Goal: Task Accomplishment & Management: Use online tool/utility

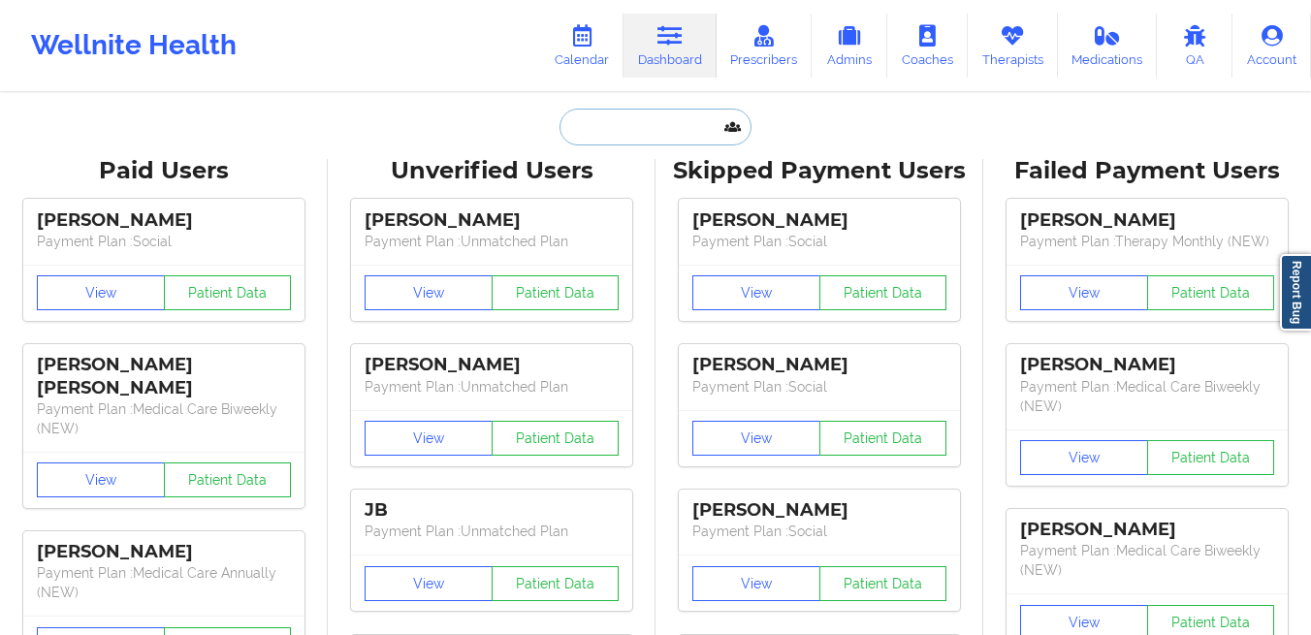
click at [593, 121] on input "text" at bounding box center [656, 127] width 192 height 37
paste input "[EMAIL_ADDRESS][DOMAIN_NAME]"
type input "[EMAIL_ADDRESS][DOMAIN_NAME]"
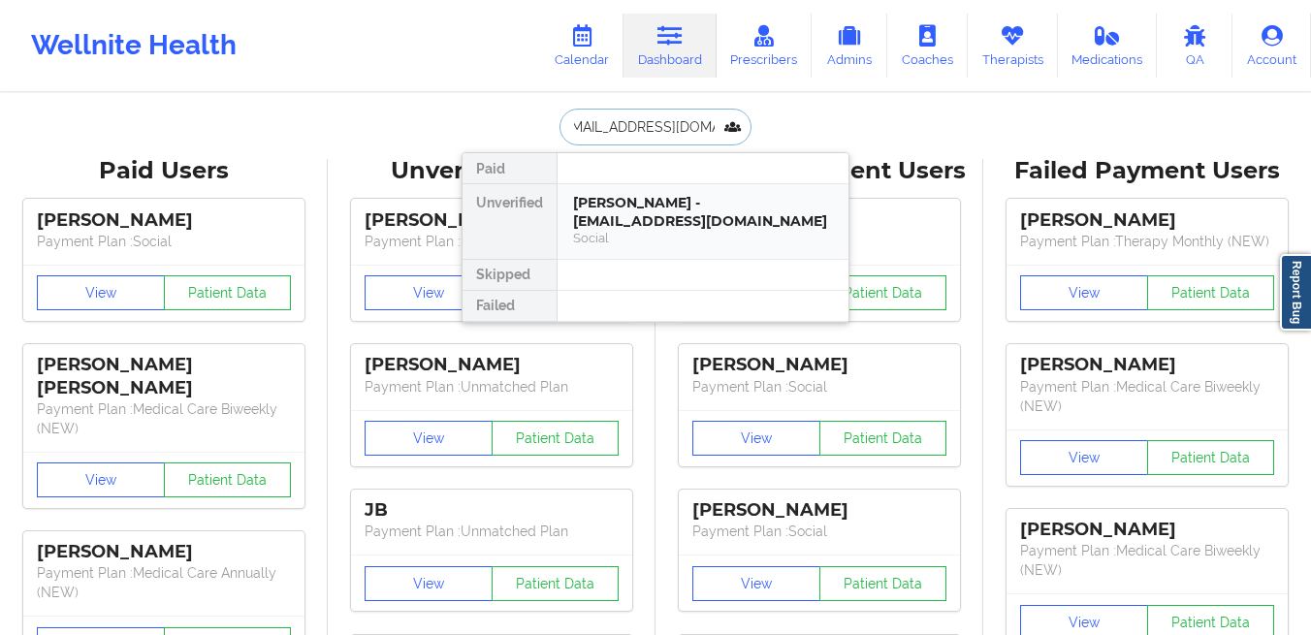
click at [597, 229] on div "[PERSON_NAME] - [EMAIL_ADDRESS][DOMAIN_NAME]" at bounding box center [703, 212] width 260 height 36
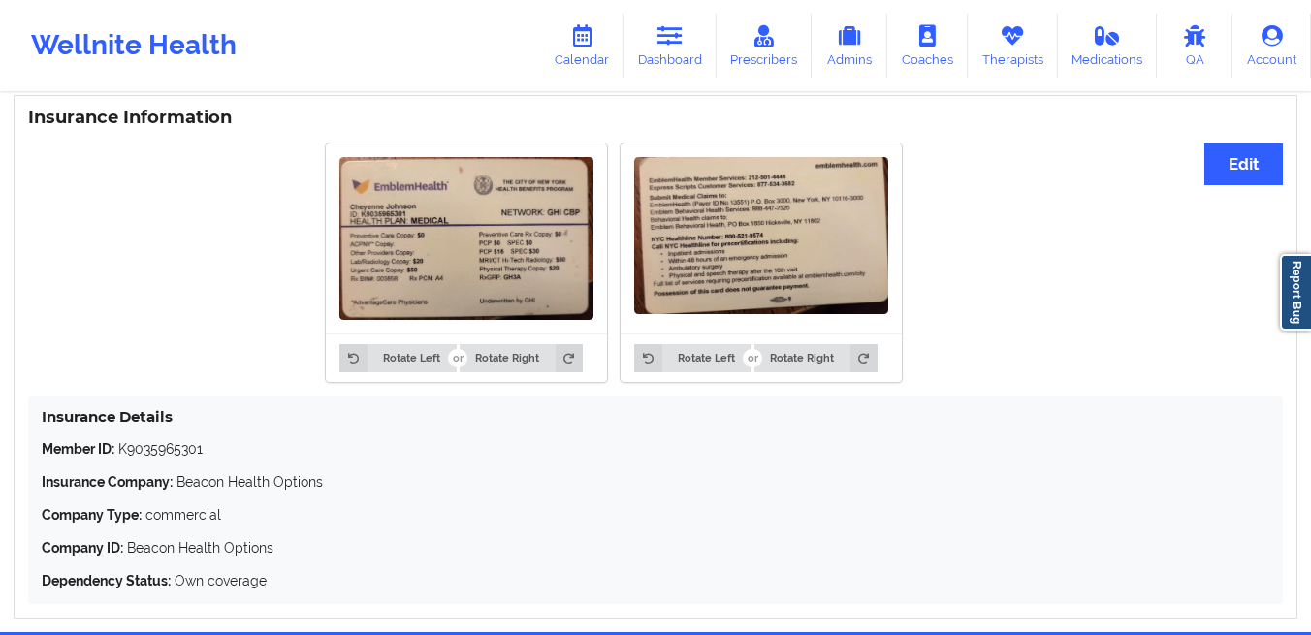
scroll to position [1317, 0]
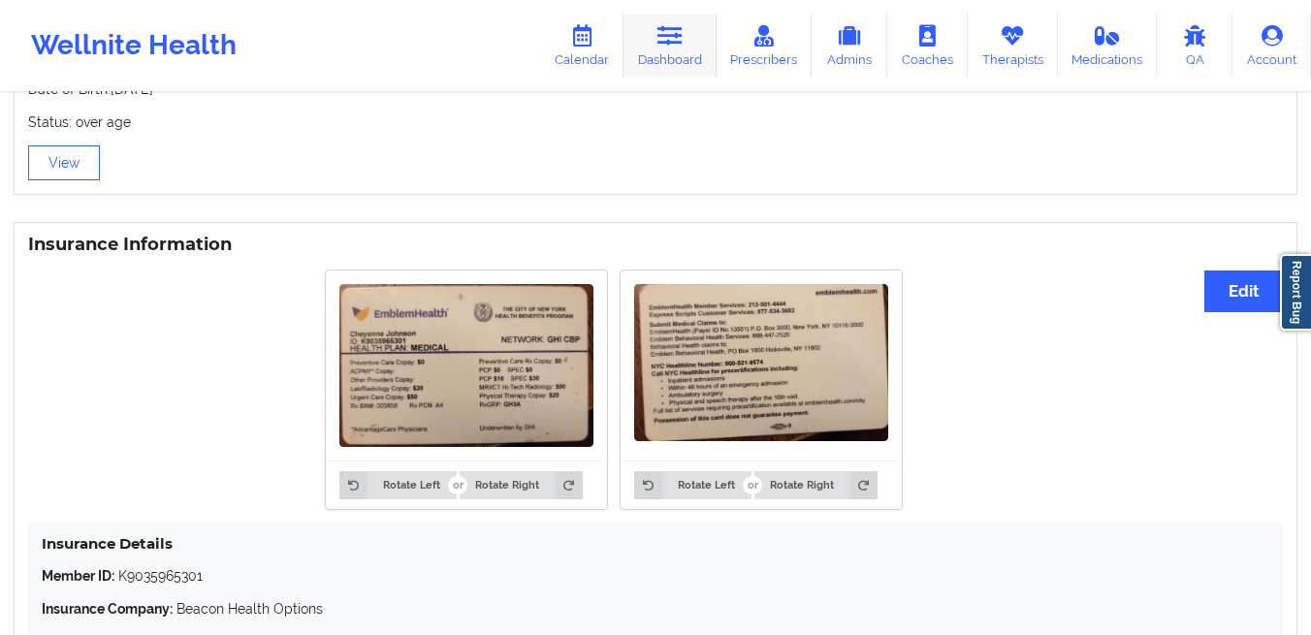
click at [667, 40] on icon at bounding box center [670, 35] width 25 height 21
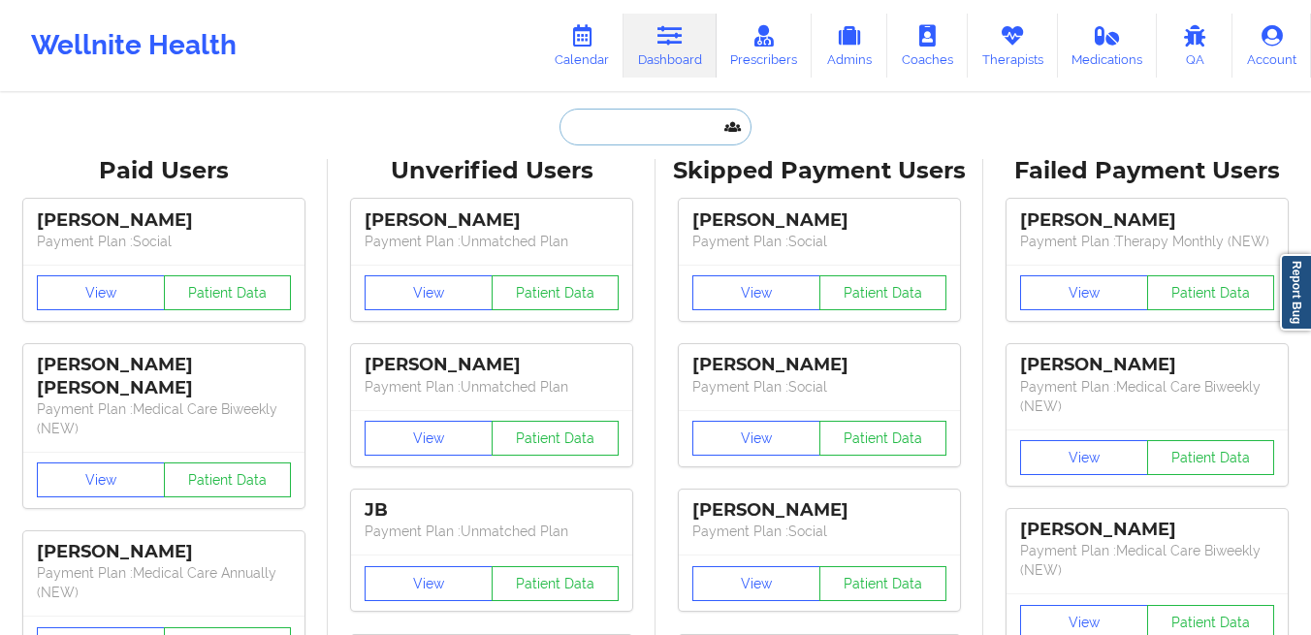
click at [602, 132] on input "text" at bounding box center [656, 127] width 192 height 37
paste input "[PERSON_NAME]"
type input "[PERSON_NAME]"
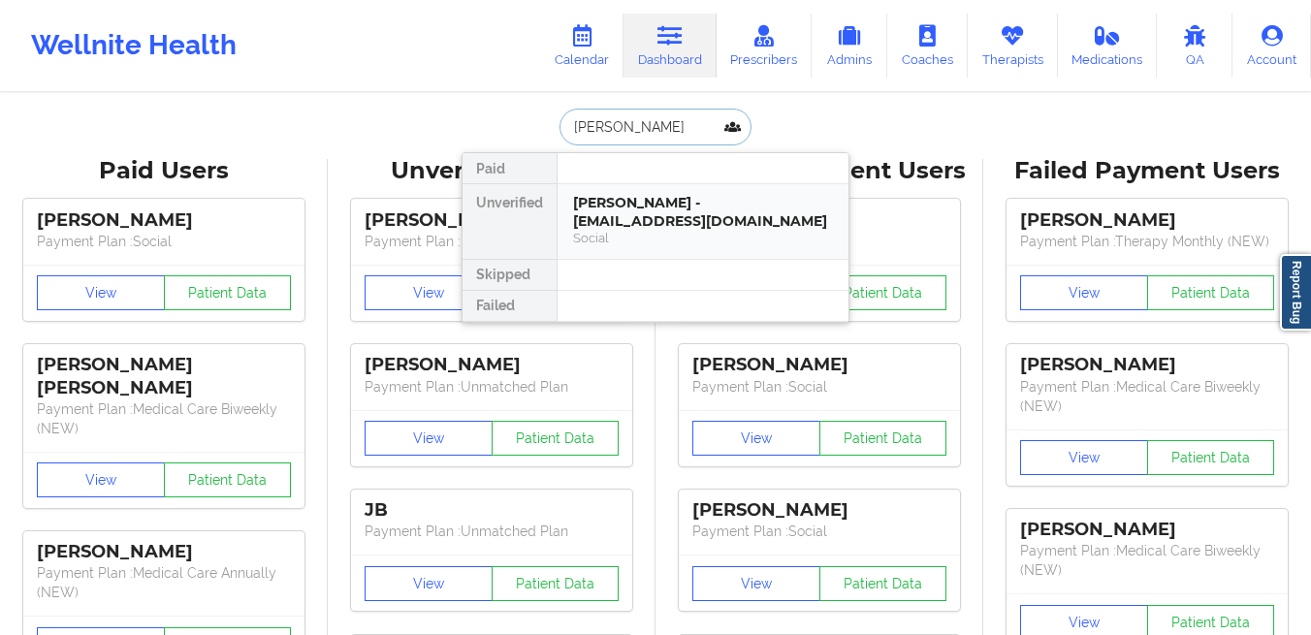
click at [603, 216] on div "TARRA EVERETTE - tarraeverette1978@gmail.com" at bounding box center [703, 212] width 260 height 36
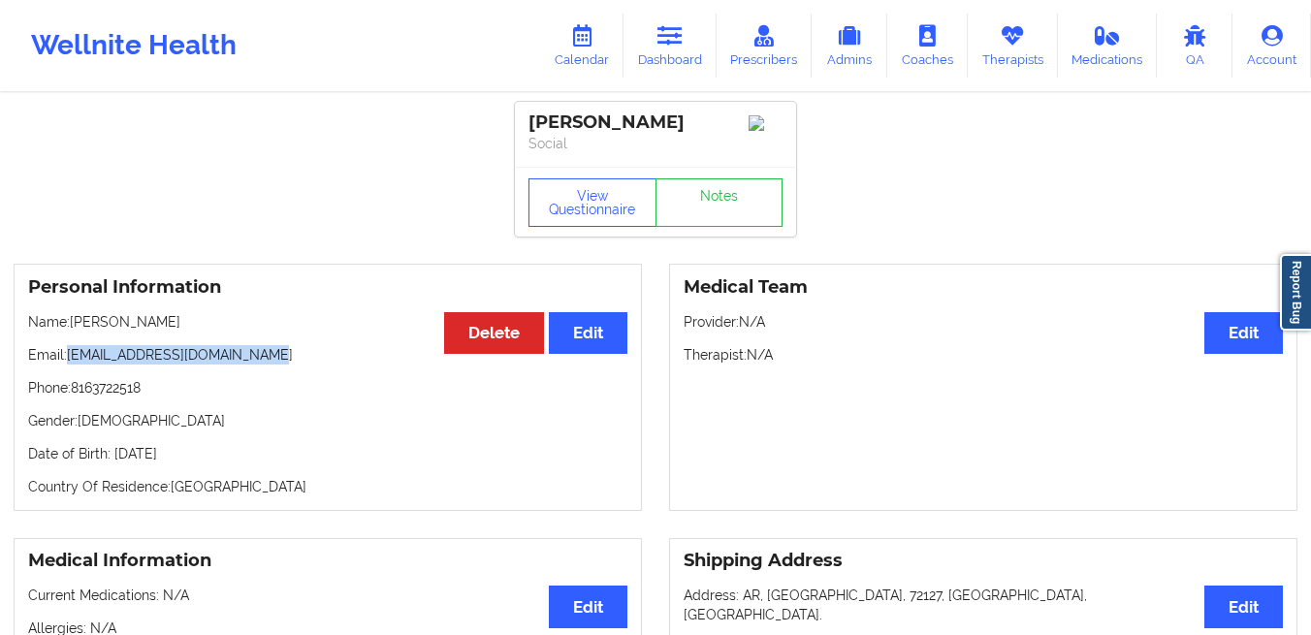
drag, startPoint x: 262, startPoint y: 363, endPoint x: 66, endPoint y: 369, distance: 196.0
click at [66, 365] on p "Email: tarraeverette1978@gmail.com" at bounding box center [327, 354] width 599 height 19
copy p "[EMAIL_ADDRESS][DOMAIN_NAME]"
drag, startPoint x: 213, startPoint y: 327, endPoint x: 75, endPoint y: 330, distance: 138.7
click at [75, 330] on p "Name: TARRA EVERETTE" at bounding box center [327, 321] width 599 height 19
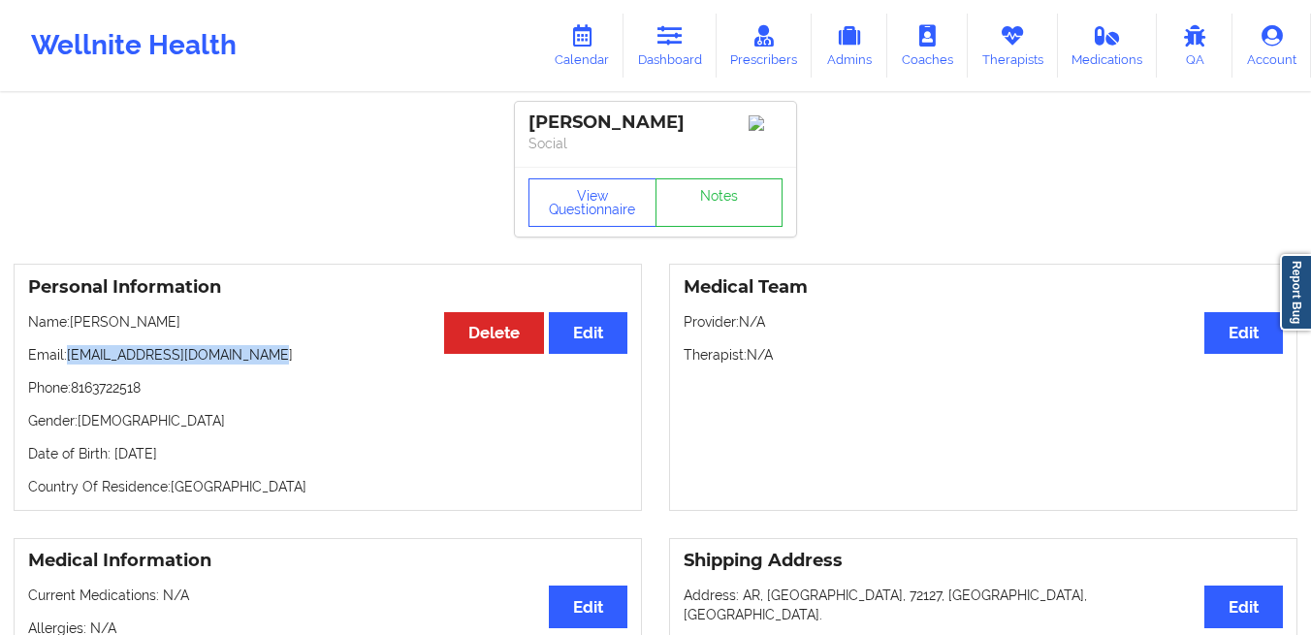
copy p "[PERSON_NAME]"
click at [695, 43] on link "Dashboard" at bounding box center [670, 46] width 93 height 64
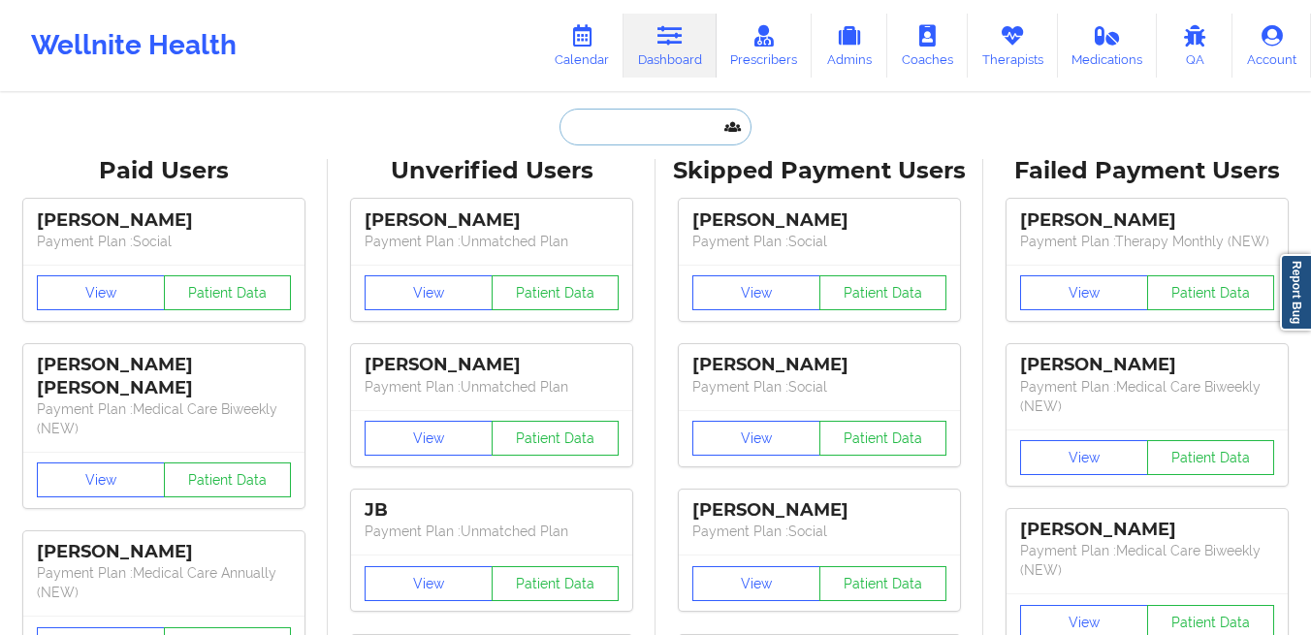
click at [602, 137] on input "text" at bounding box center [656, 127] width 192 height 37
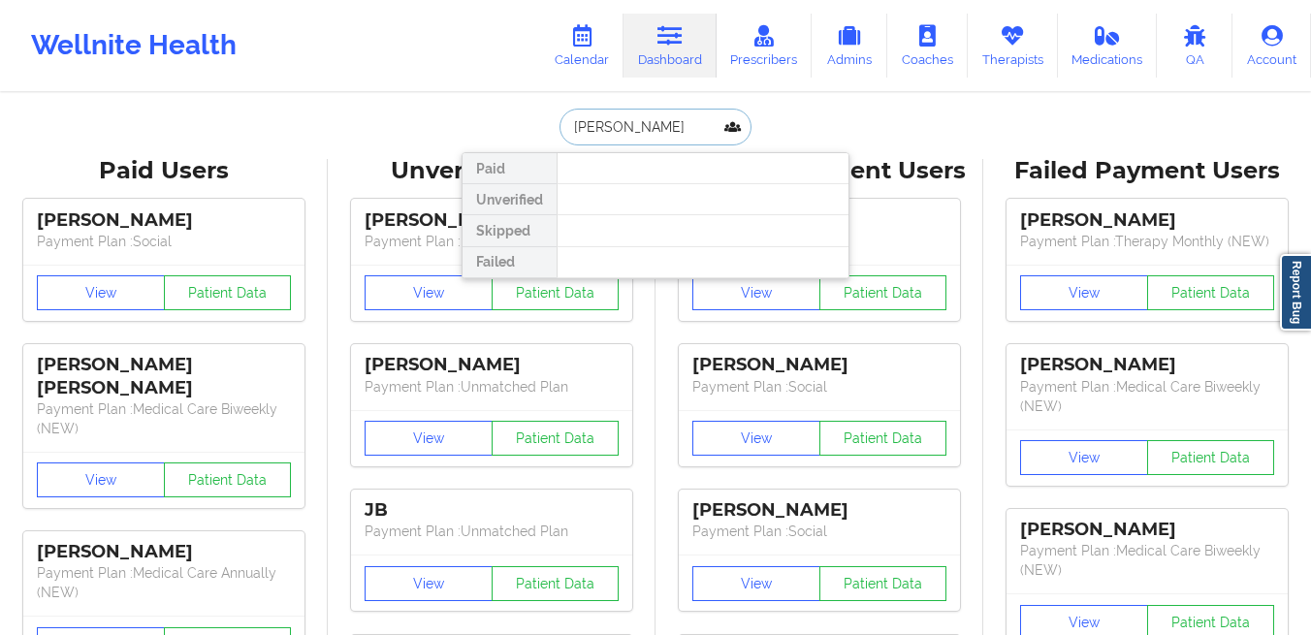
type input "sheyna douglas"
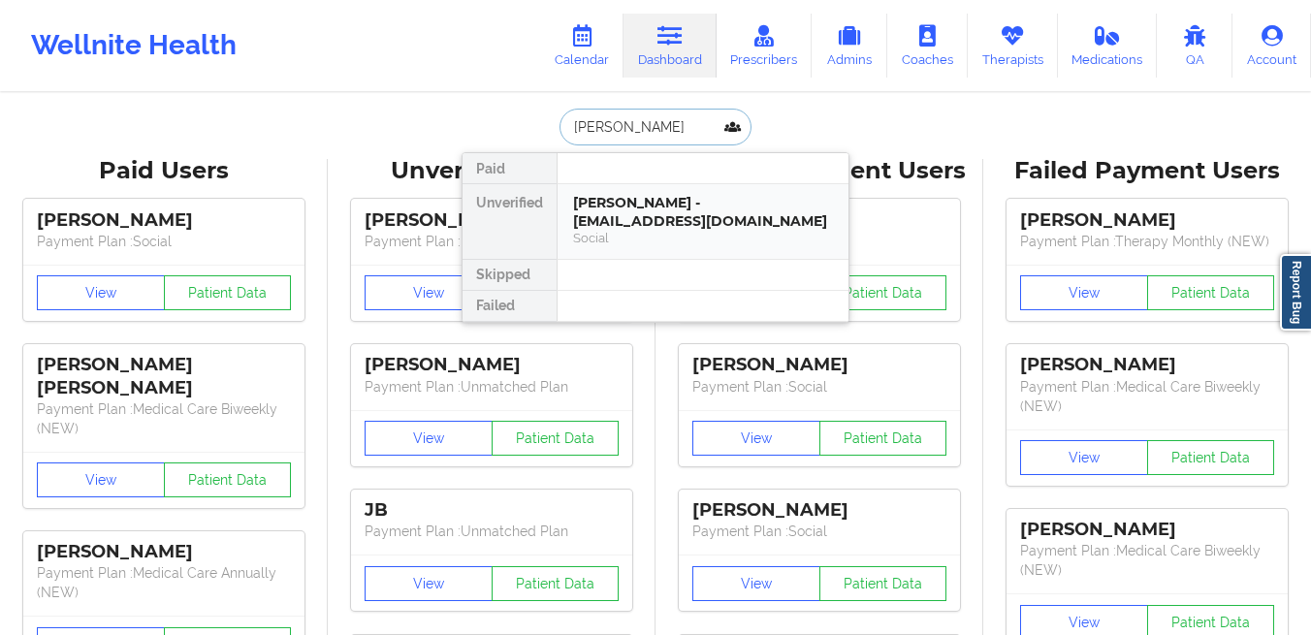
click at [602, 203] on div "Sheyna Douglas - sheydoug05@gmail.com" at bounding box center [703, 212] width 260 height 36
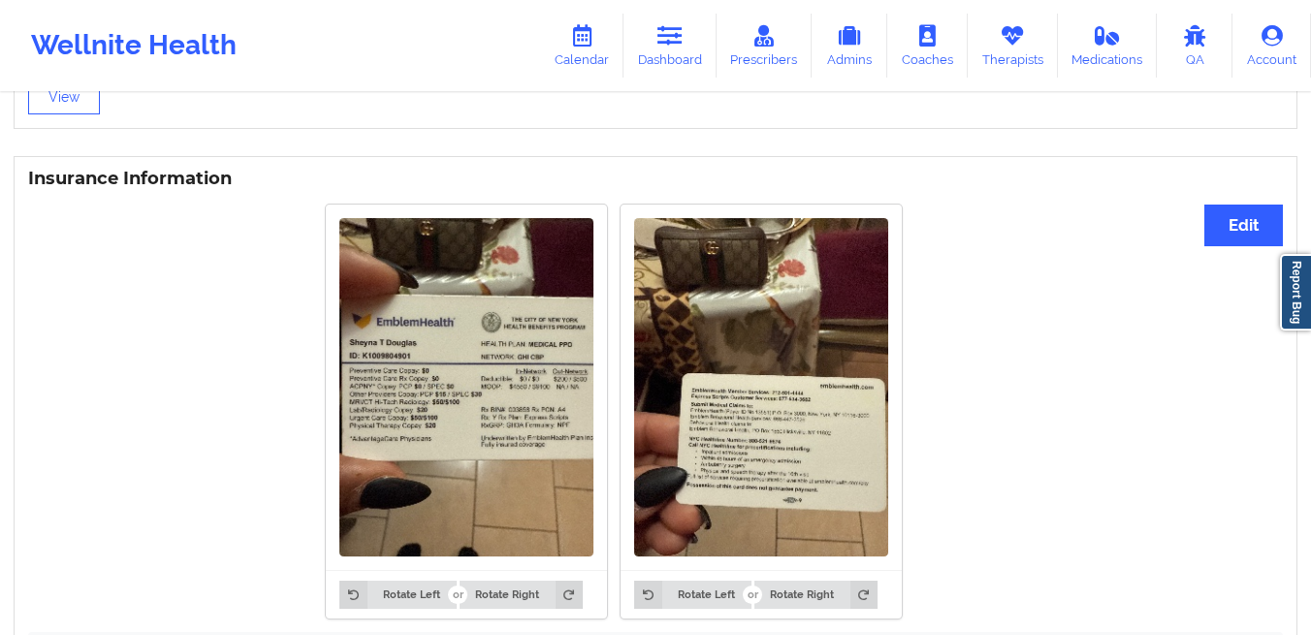
scroll to position [1702, 0]
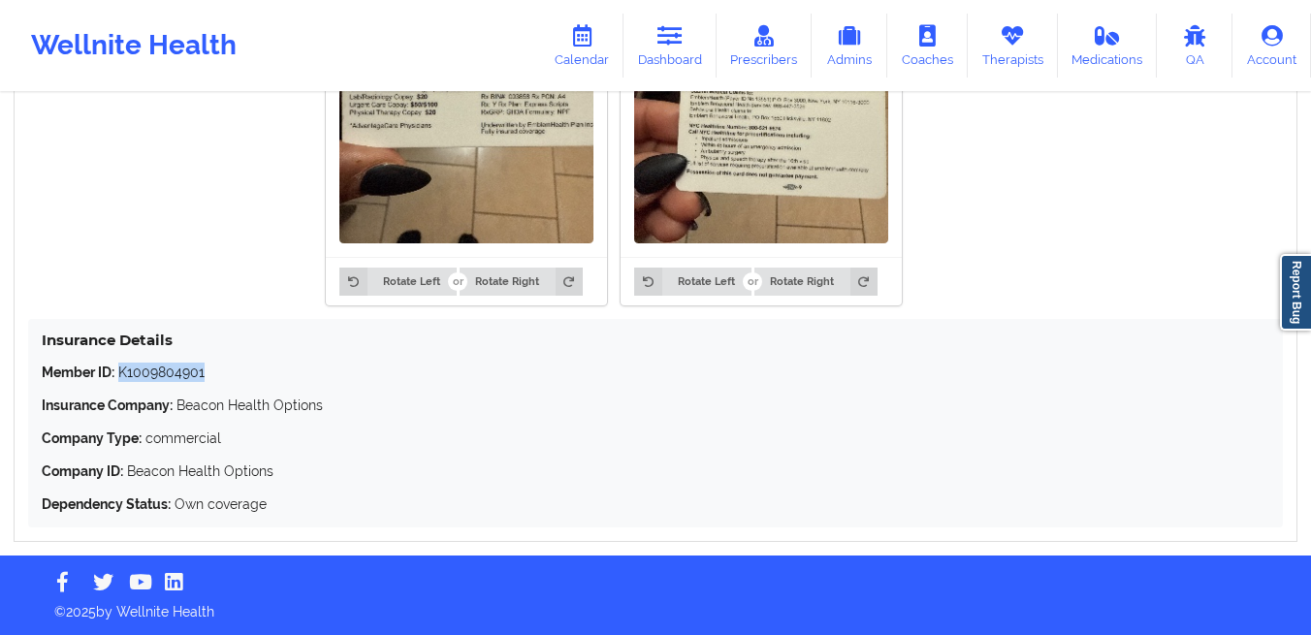
drag, startPoint x: 227, startPoint y: 383, endPoint x: 120, endPoint y: 378, distance: 106.8
click at [120, 378] on div "Member ID: K1009804901 Insurance Company: Beacon Health Options Company Type: c…" at bounding box center [656, 438] width 1228 height 151
copy p "K1009804901"
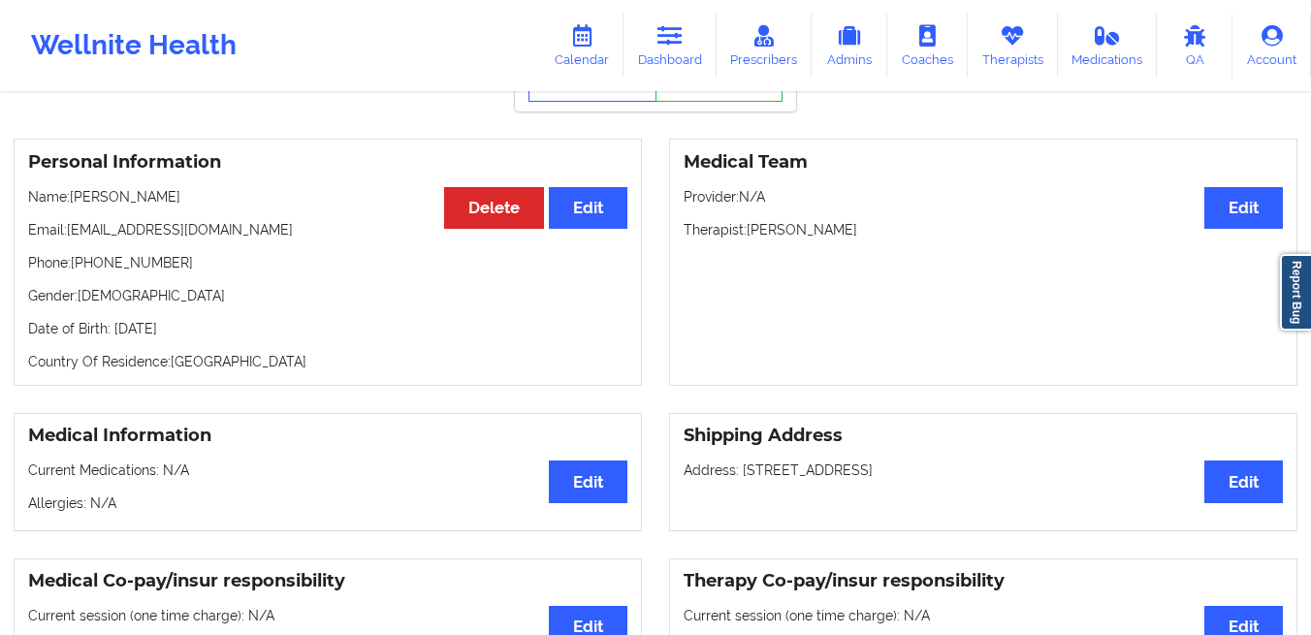
scroll to position [0, 0]
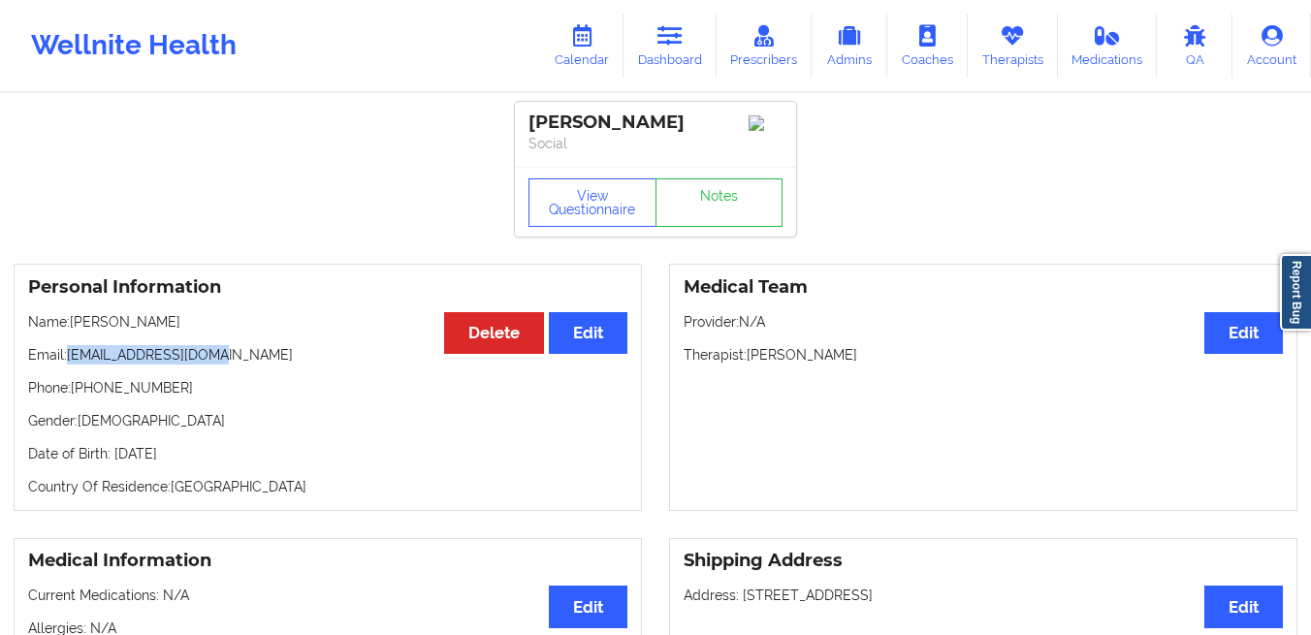
drag, startPoint x: 227, startPoint y: 366, endPoint x: 72, endPoint y: 360, distance: 155.3
click at [72, 360] on p "Email: sheydoug05@gmail.com" at bounding box center [327, 354] width 599 height 19
copy p "sheydoug05@gmail.com"
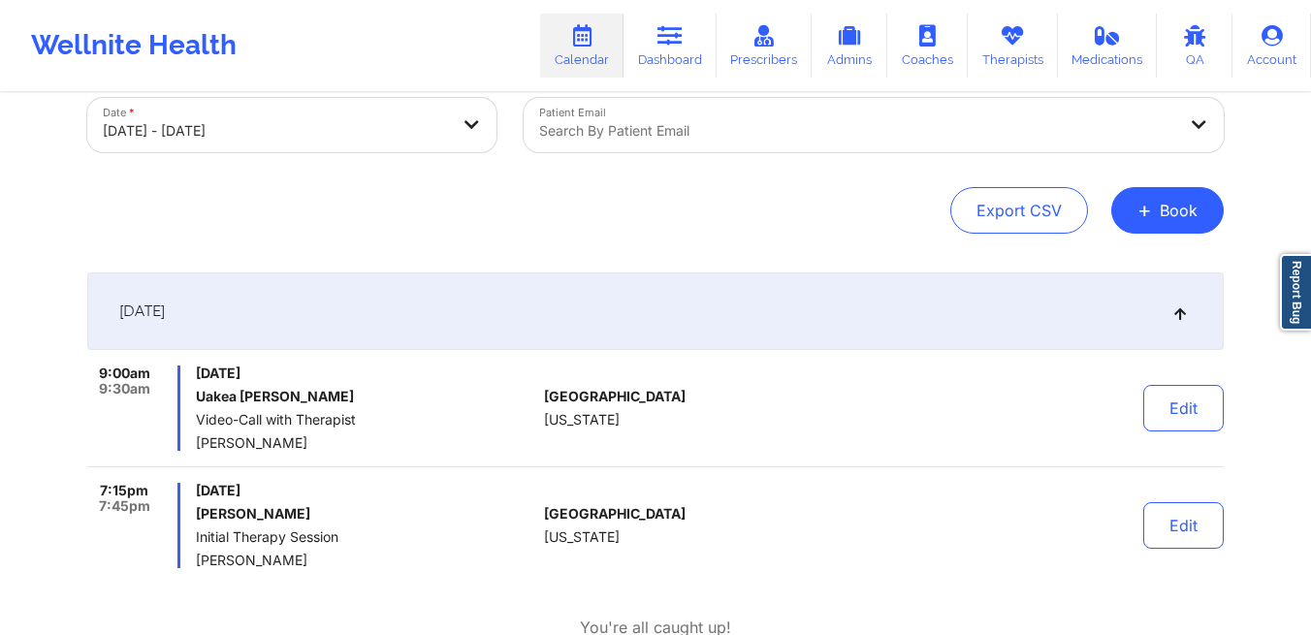
scroll to position [113, 0]
click at [727, 126] on div at bounding box center [857, 130] width 636 height 23
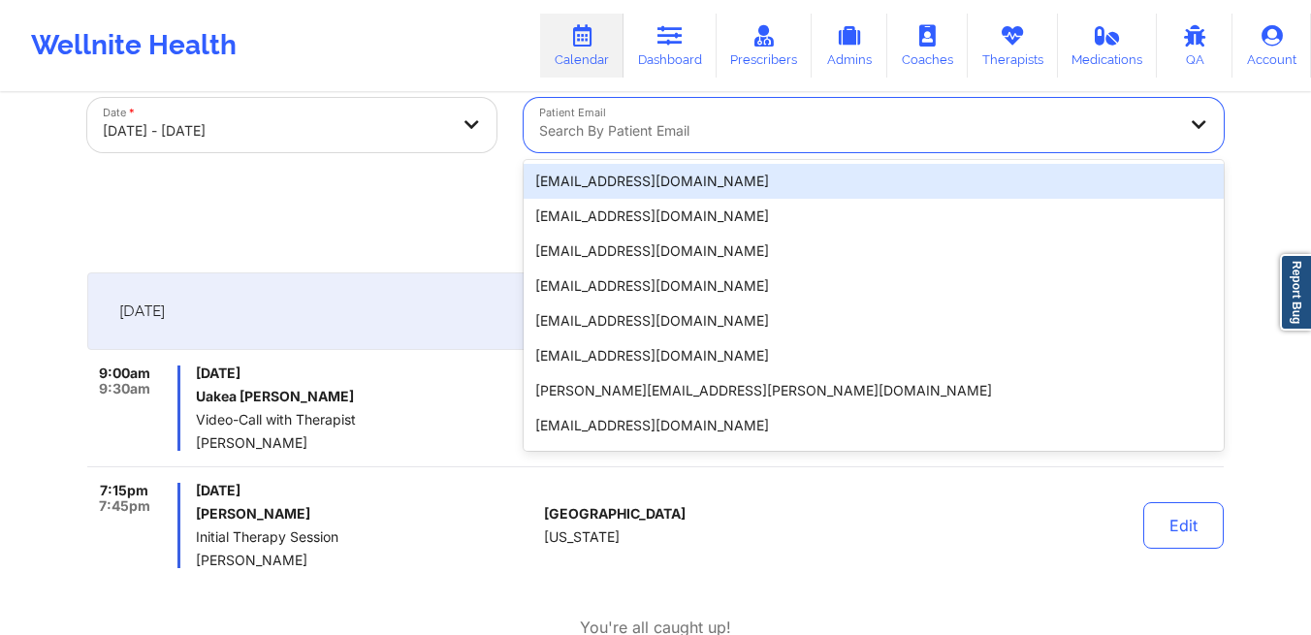
paste input "[EMAIL_ADDRESS][DOMAIN_NAME]"
type input "[EMAIL_ADDRESS][DOMAIN_NAME]"
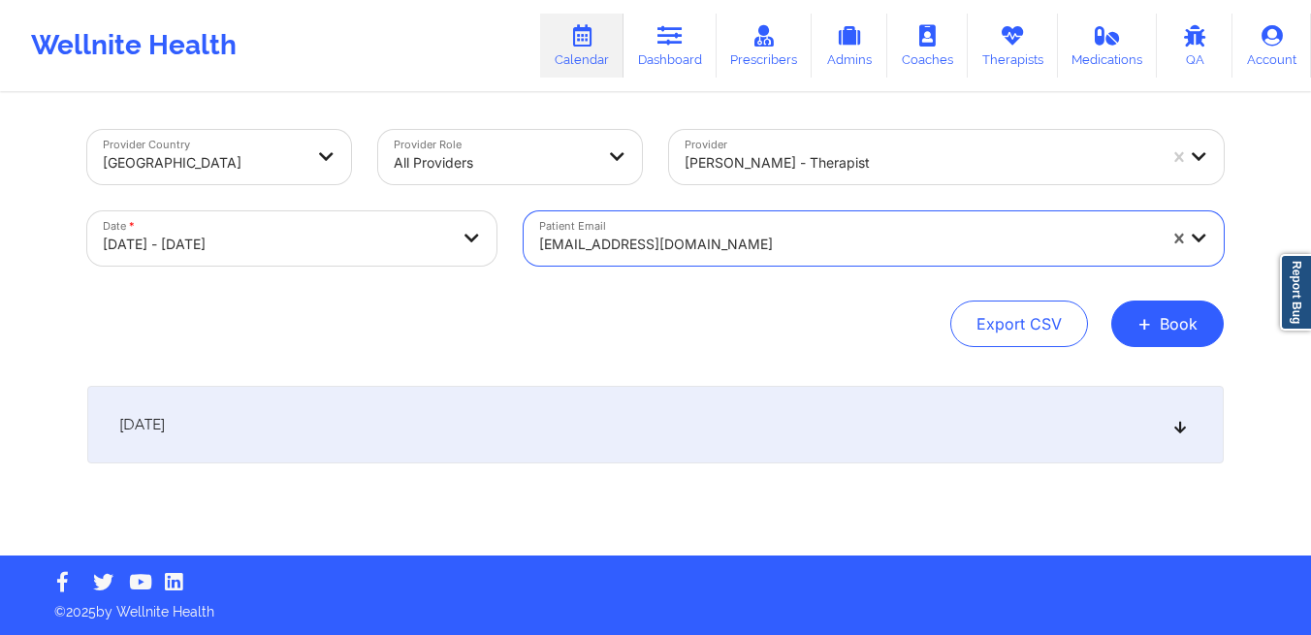
scroll to position [0, 0]
click at [337, 135] on div at bounding box center [328, 157] width 47 height 54
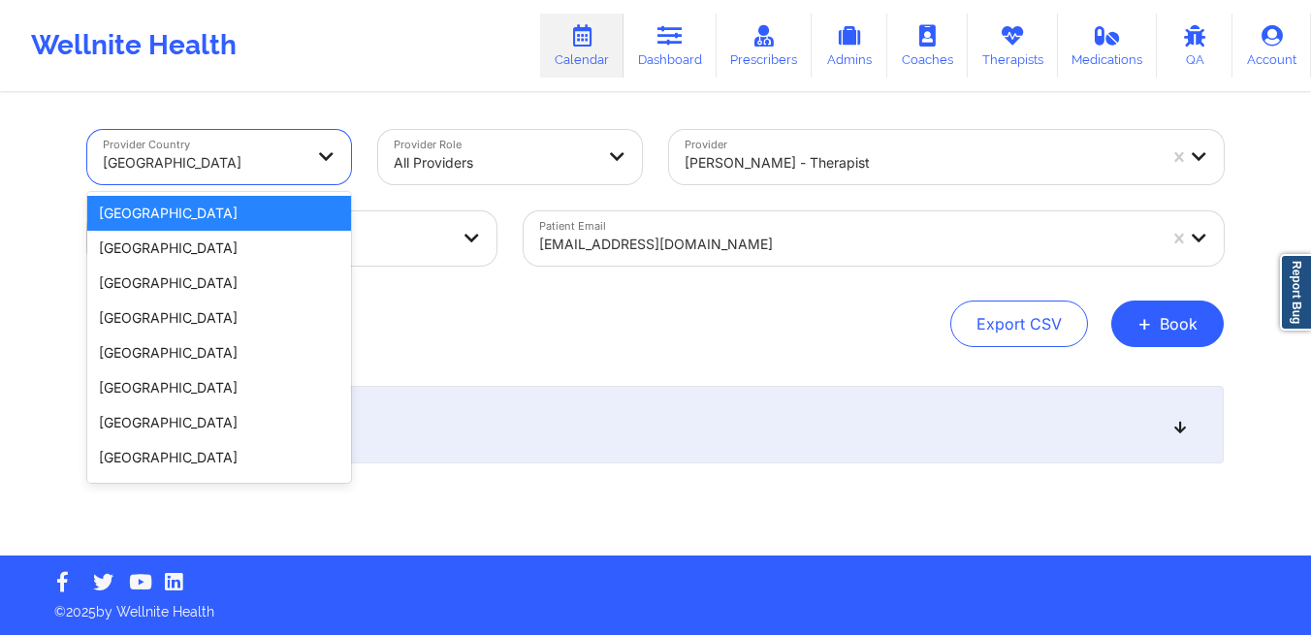
select select "2025-9"
select select "2025-10"
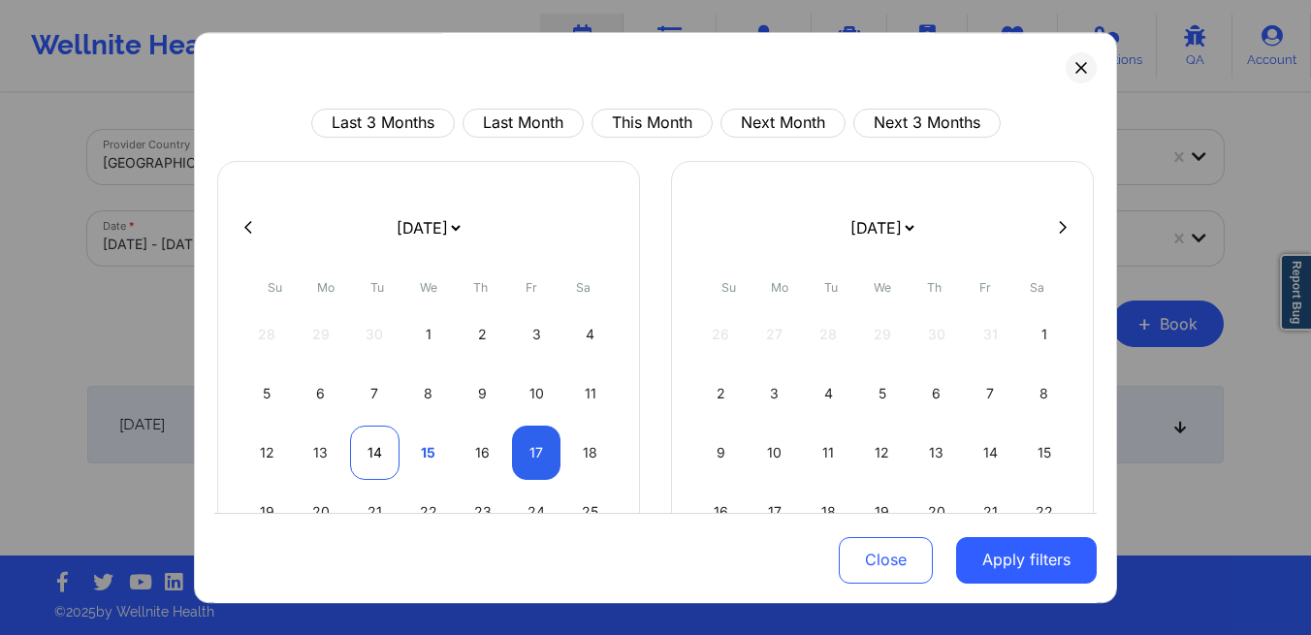
click at [389, 450] on div "14" at bounding box center [374, 453] width 49 height 54
select select "2025-9"
select select "2025-10"
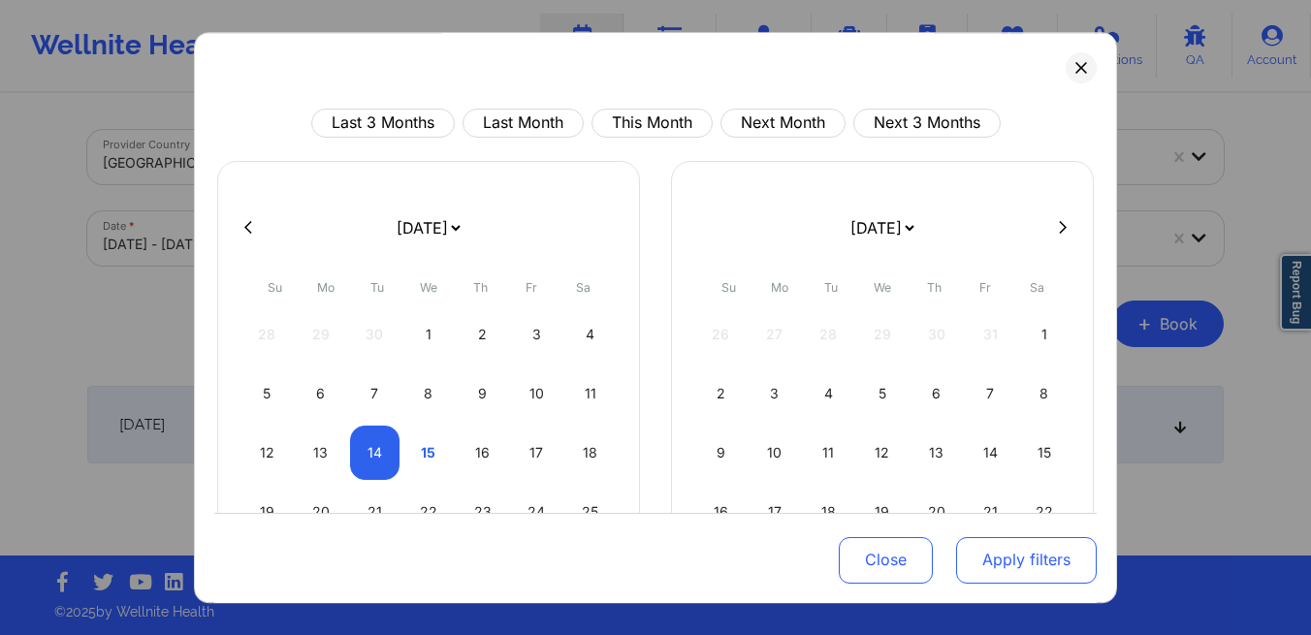
click at [1028, 568] on button "Apply filters" at bounding box center [1026, 559] width 141 height 47
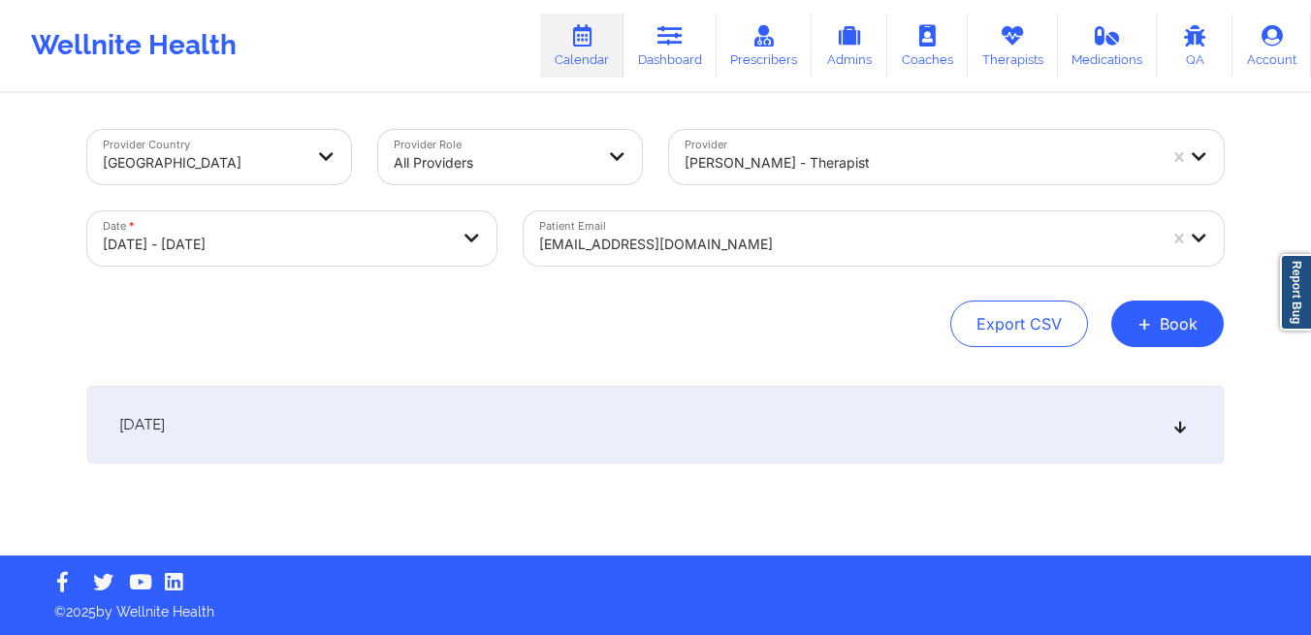
click at [521, 413] on div "[DATE]" at bounding box center [655, 425] width 1137 height 78
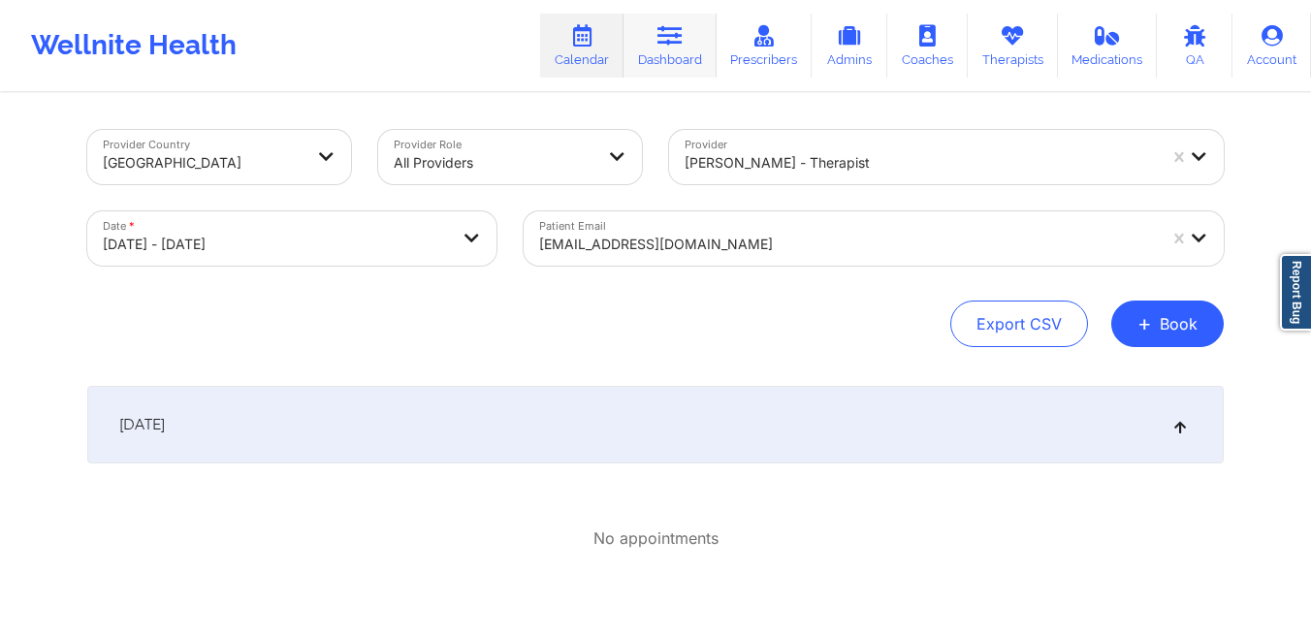
click at [664, 52] on link "Dashboard" at bounding box center [670, 46] width 93 height 64
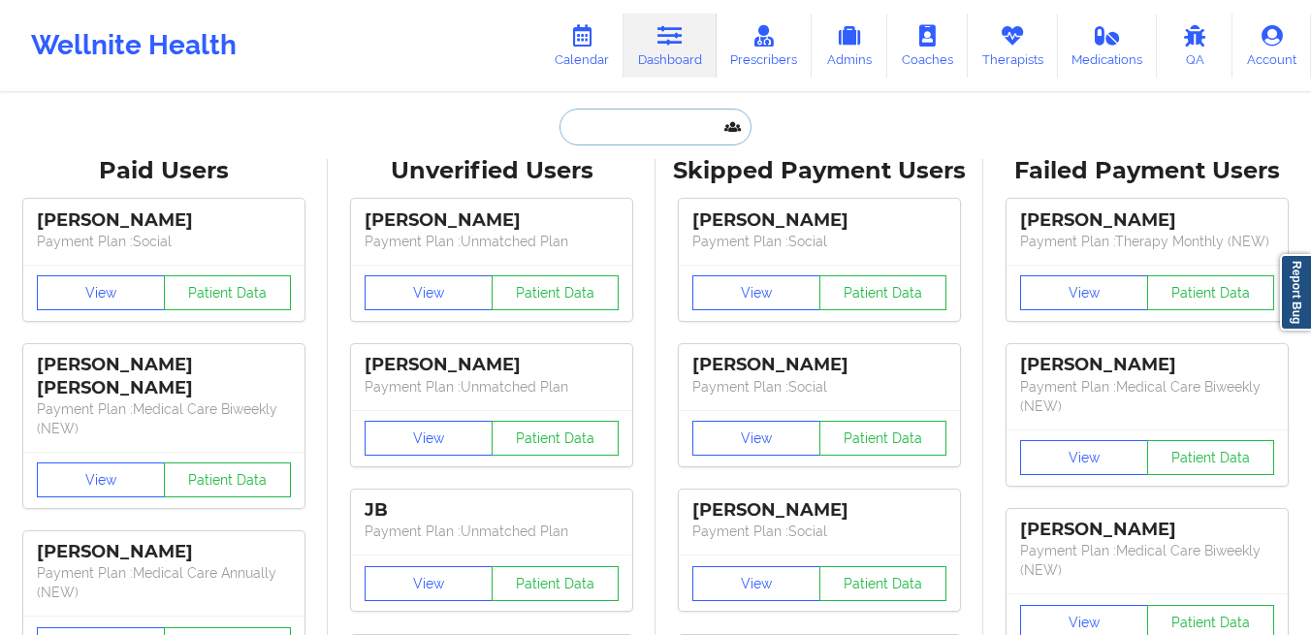
click at [644, 117] on input "text" at bounding box center [656, 127] width 192 height 37
paste input "[EMAIL_ADDRESS][DOMAIN_NAME]"
type input "[EMAIL_ADDRESS][DOMAIN_NAME]"
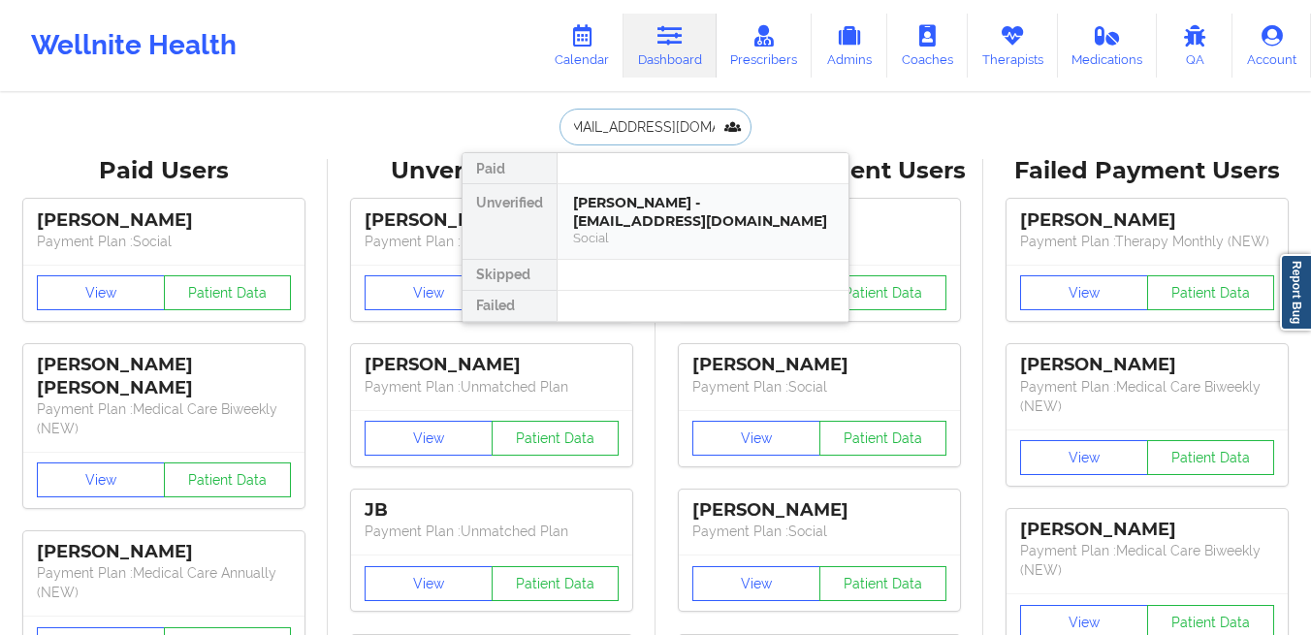
click at [626, 218] on div "[PERSON_NAME] - [EMAIL_ADDRESS][DOMAIN_NAME]" at bounding box center [703, 212] width 260 height 36
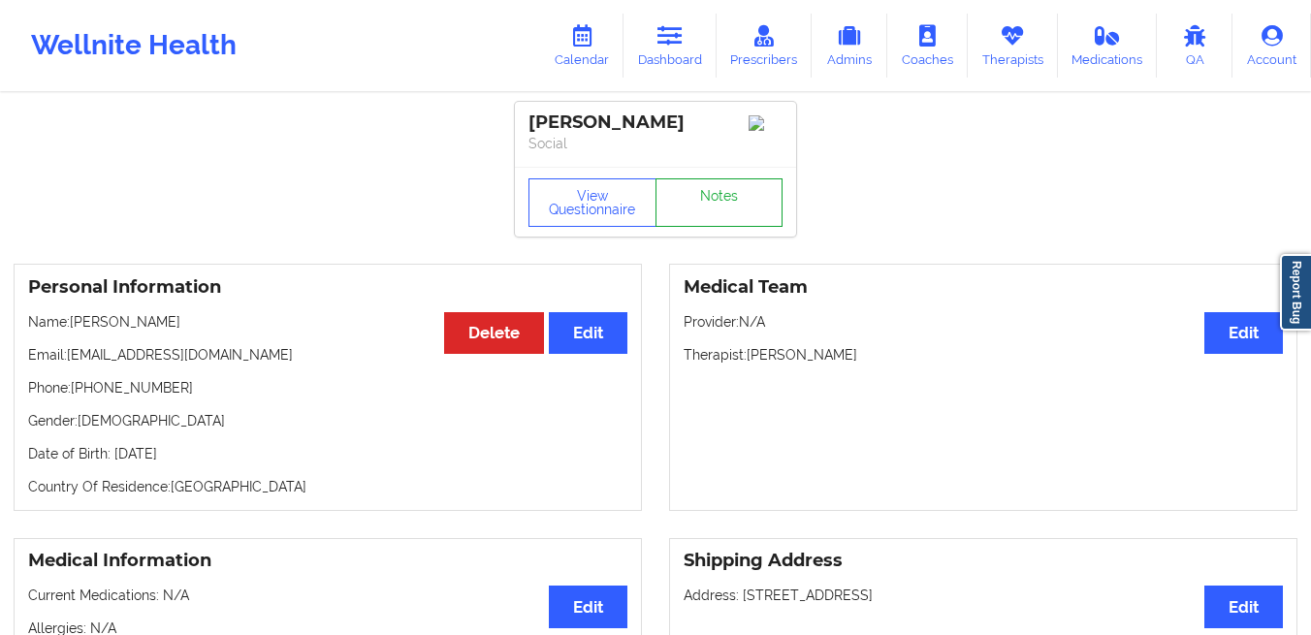
click at [693, 193] on link "Notes" at bounding box center [720, 202] width 128 height 48
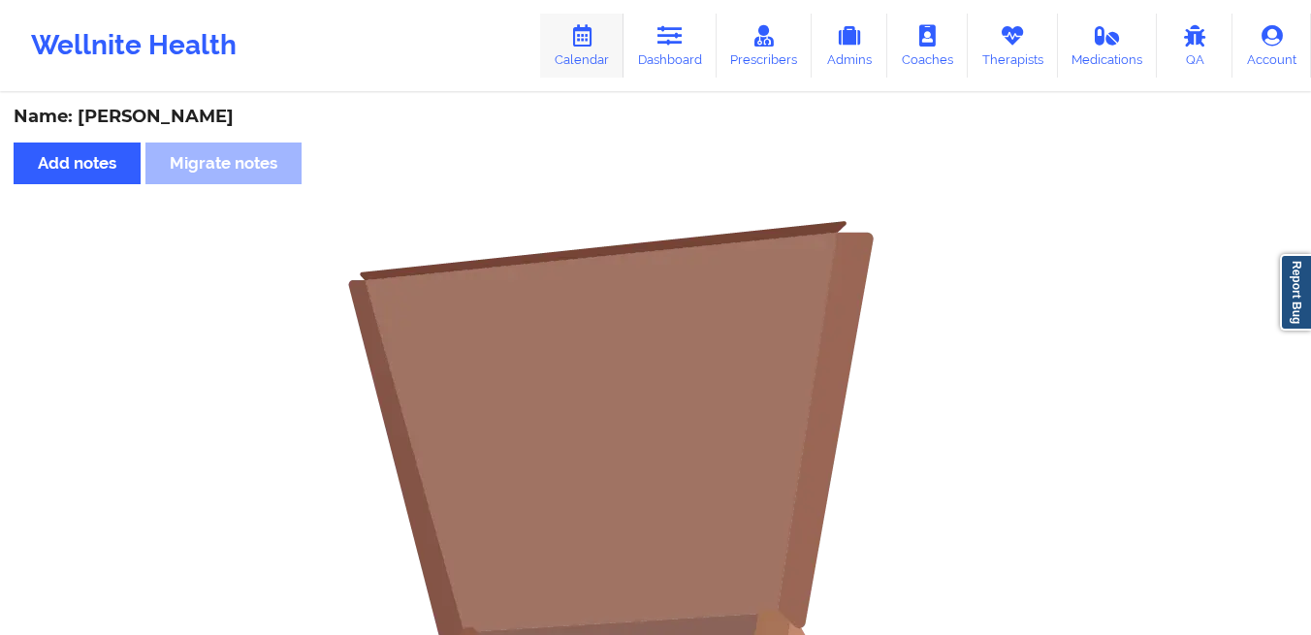
click at [585, 44] on icon at bounding box center [581, 35] width 25 height 21
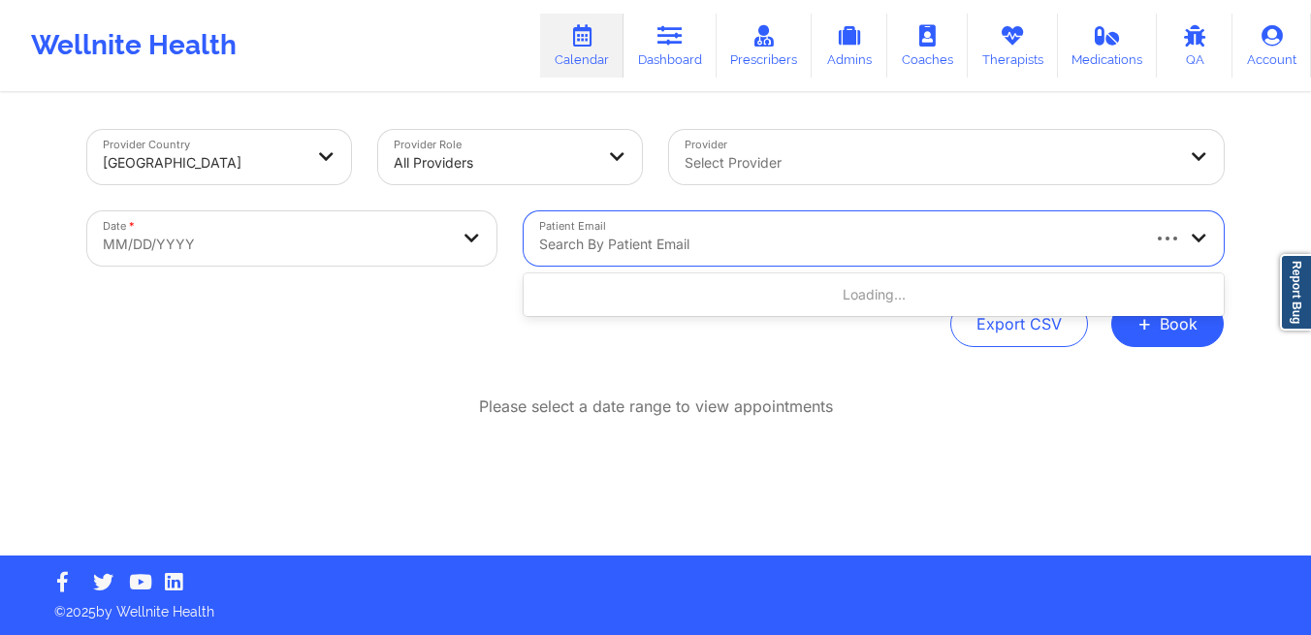
click at [649, 235] on div at bounding box center [837, 244] width 597 height 23
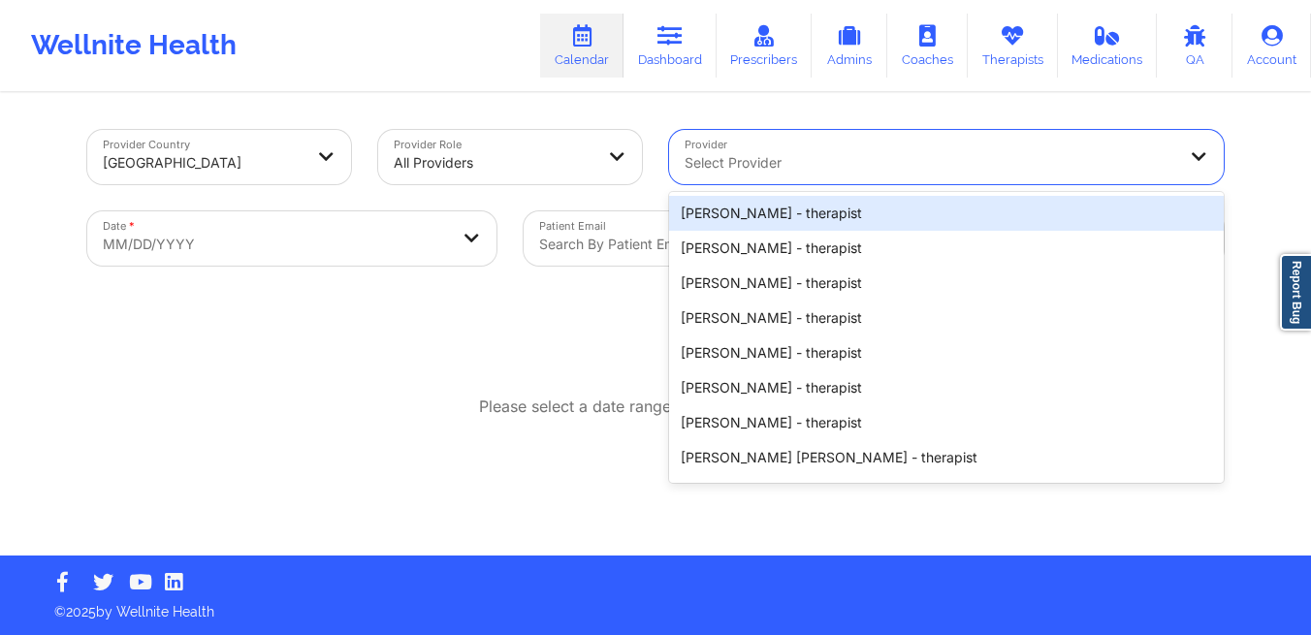
click at [787, 142] on div "Select Provider" at bounding box center [923, 157] width 508 height 54
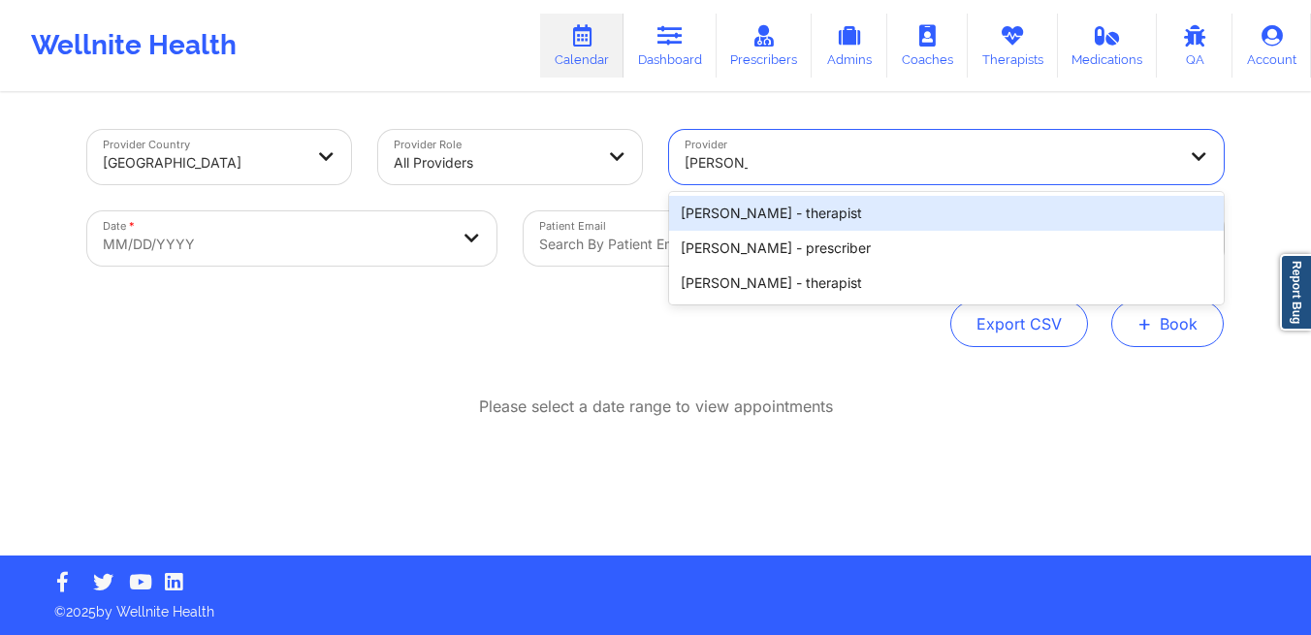
type input "[PERSON_NAME]"
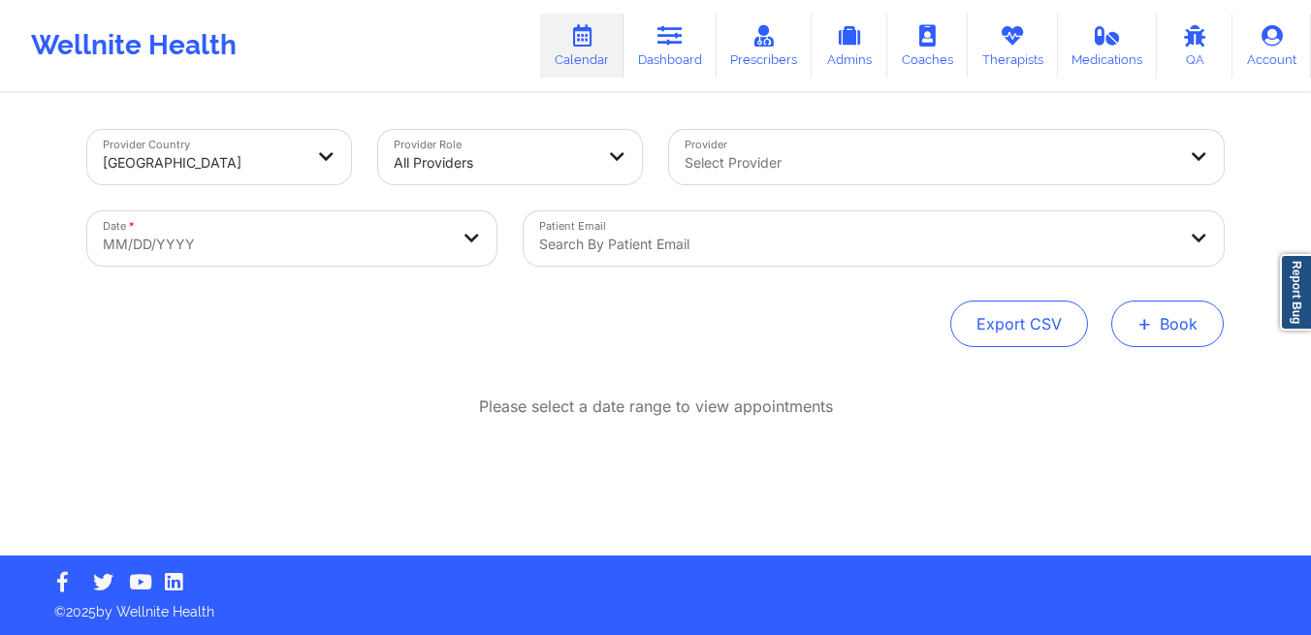
click at [1141, 329] on span "+" at bounding box center [1145, 323] width 15 height 11
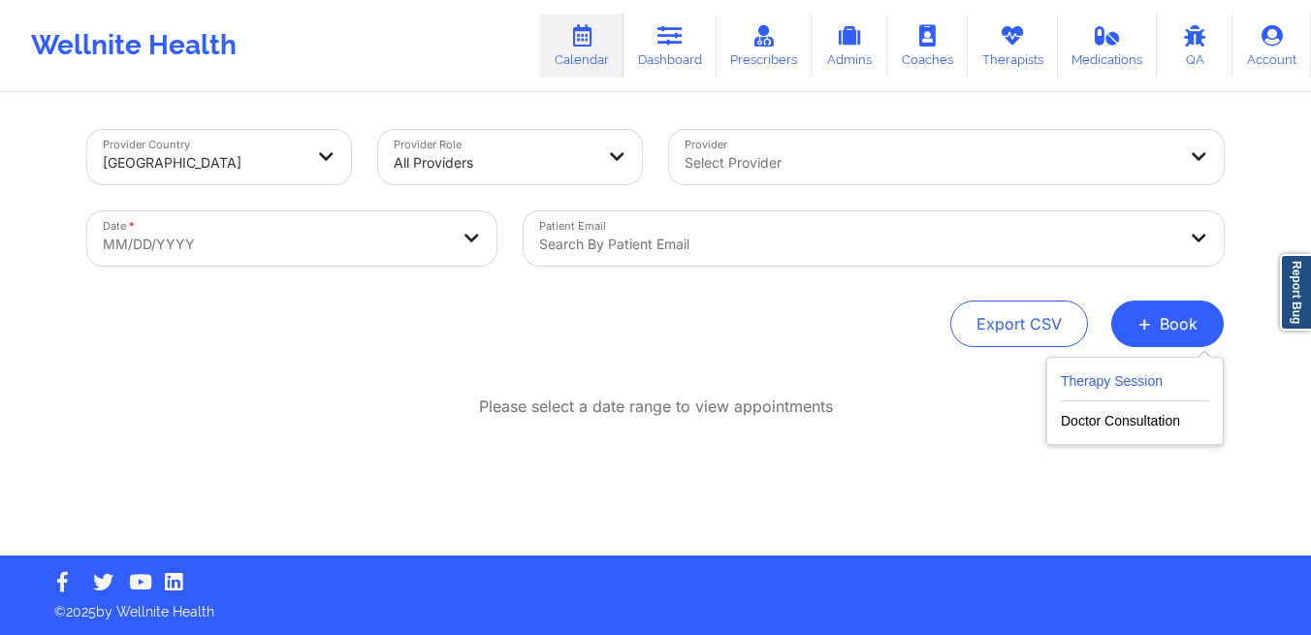
click at [1129, 385] on button "Therapy Session" at bounding box center [1135, 386] width 148 height 32
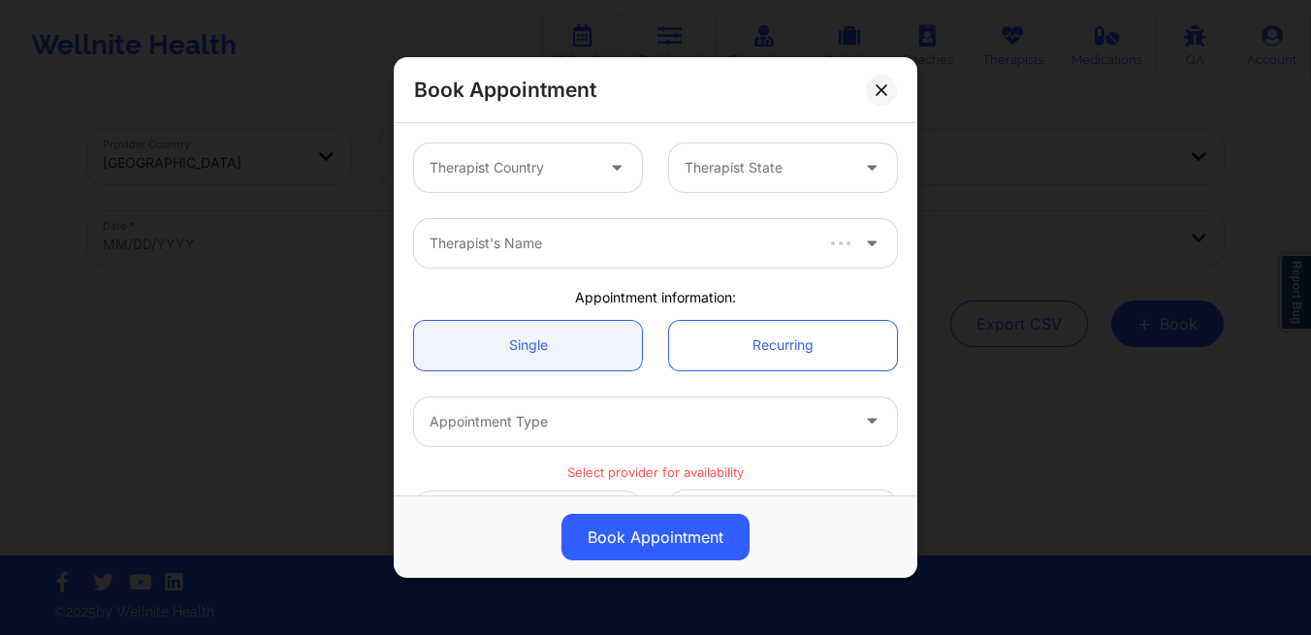
click at [530, 168] on div at bounding box center [512, 167] width 164 height 23
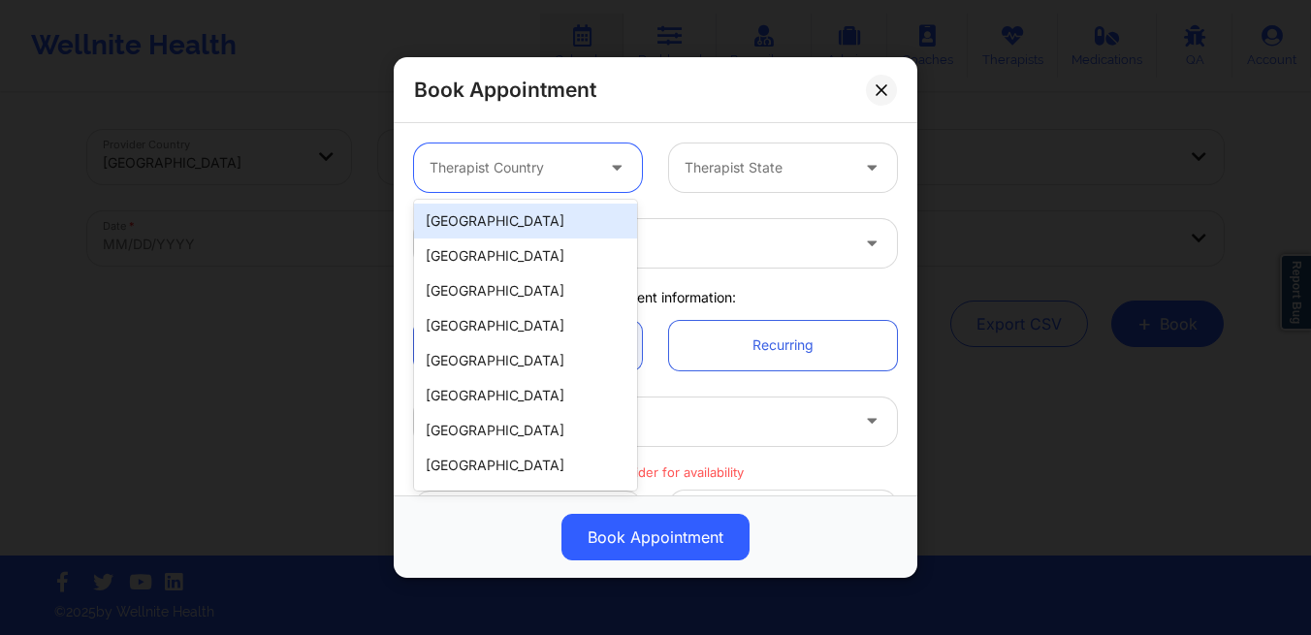
click at [484, 224] on div "[GEOGRAPHIC_DATA]" at bounding box center [525, 221] width 223 height 35
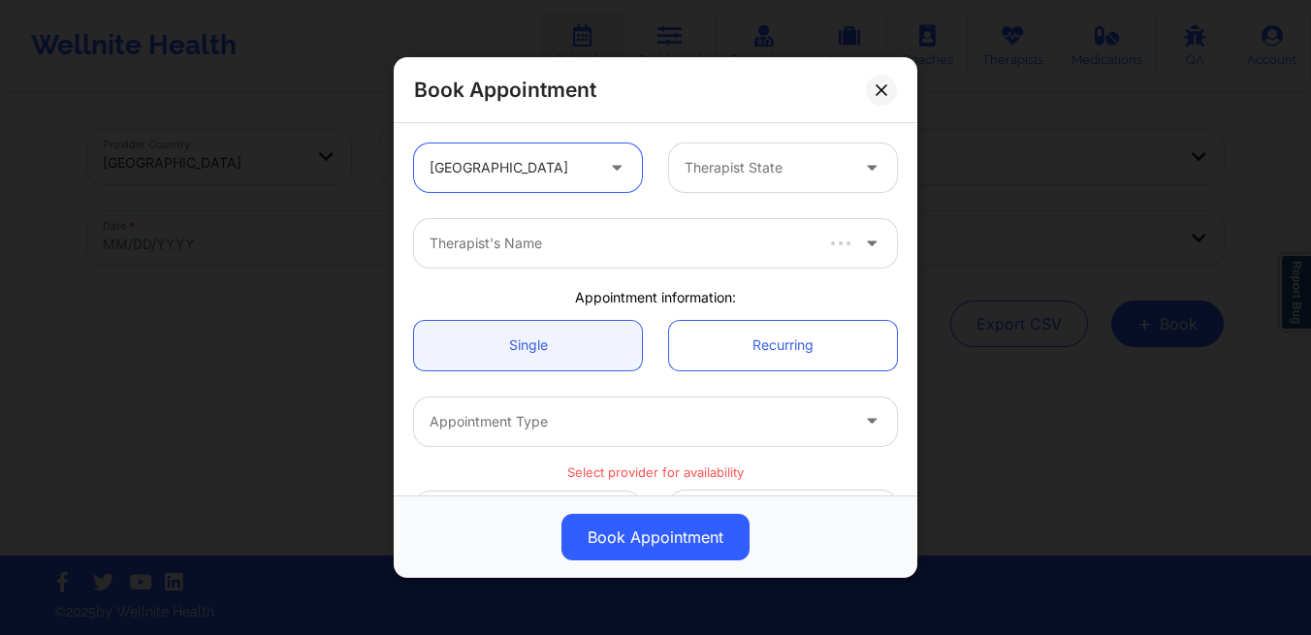
click at [743, 176] on div at bounding box center [767, 167] width 164 height 23
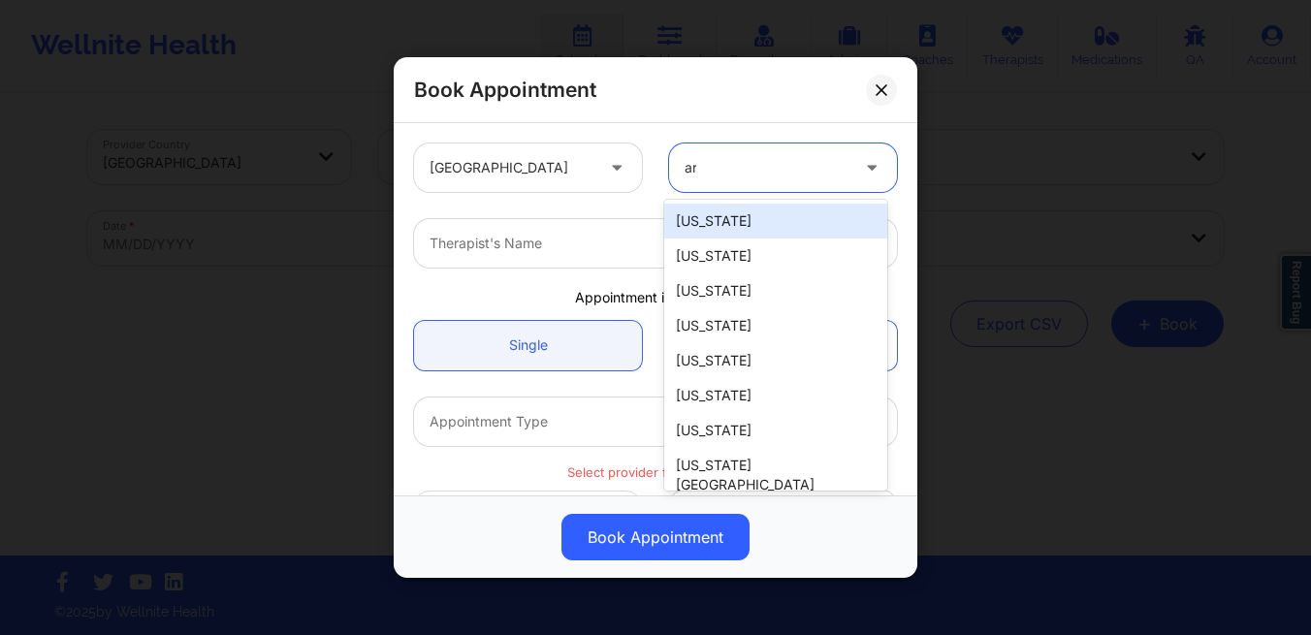
type input "ark"
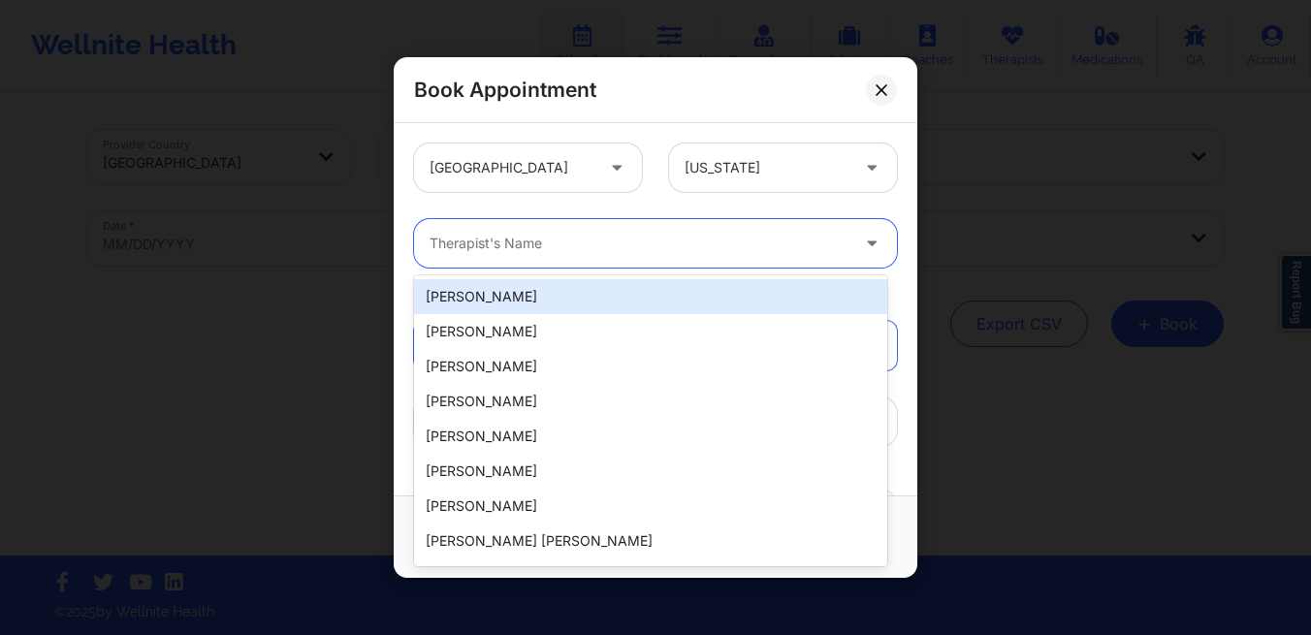
click at [591, 249] on div at bounding box center [639, 243] width 419 height 23
type input "[PERSON_NAME]"
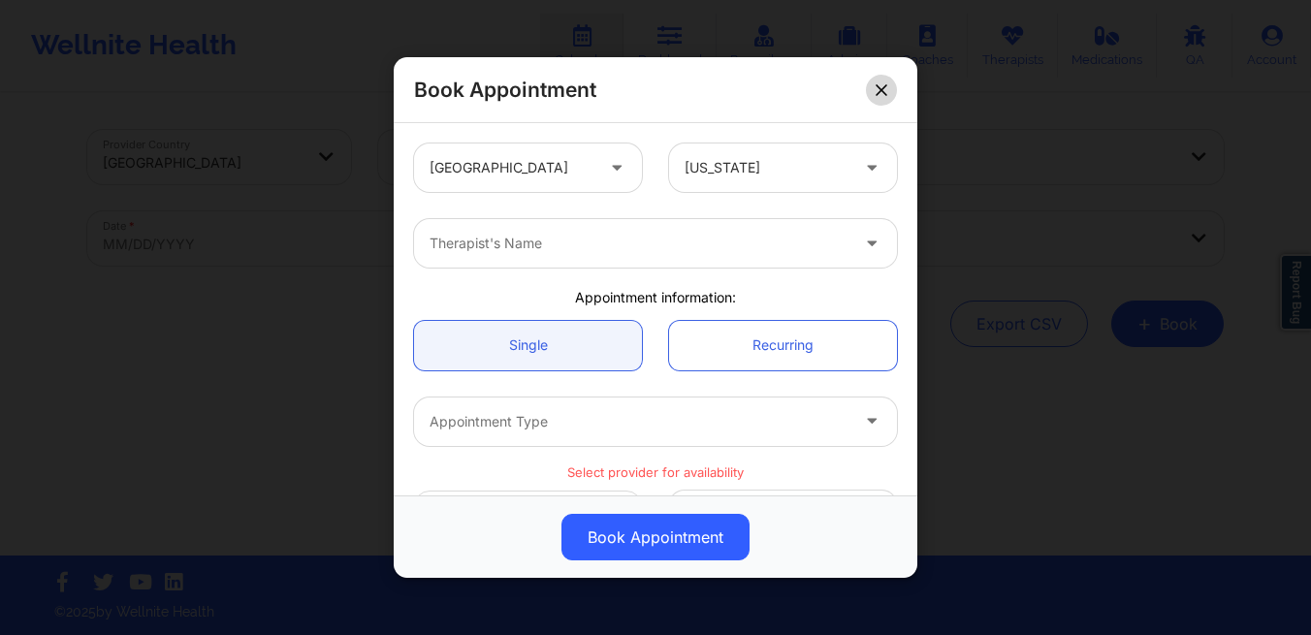
click at [883, 78] on button at bounding box center [881, 90] width 31 height 31
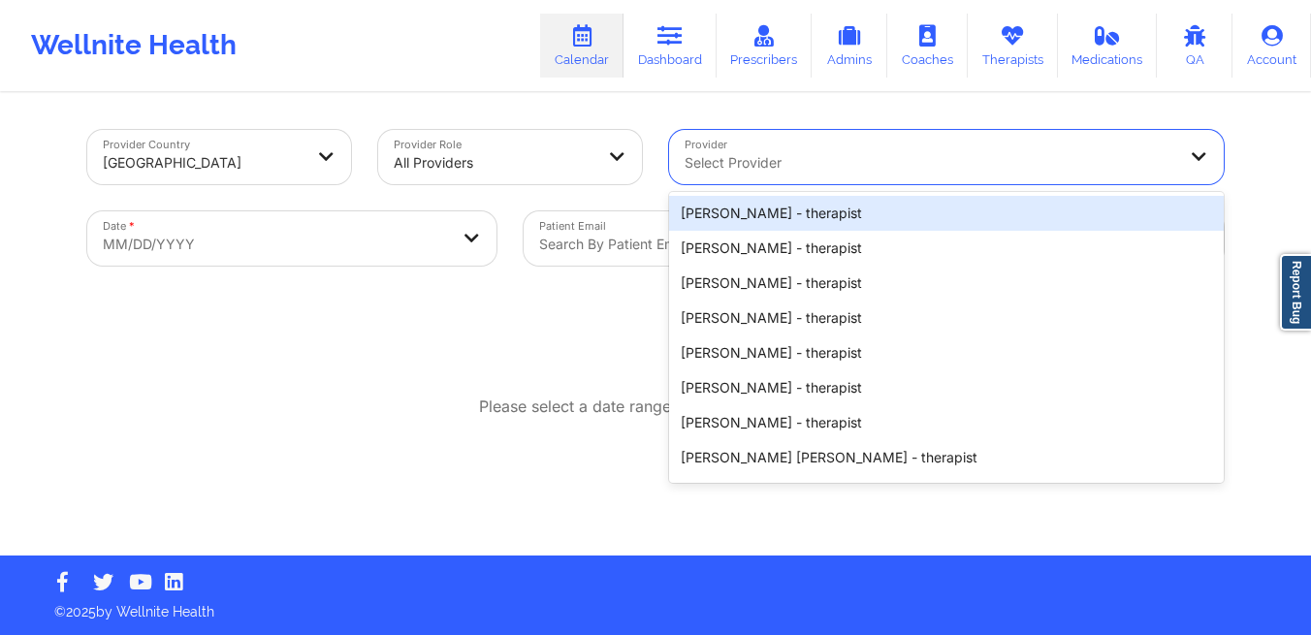
click at [787, 146] on div "Select Provider" at bounding box center [923, 157] width 508 height 54
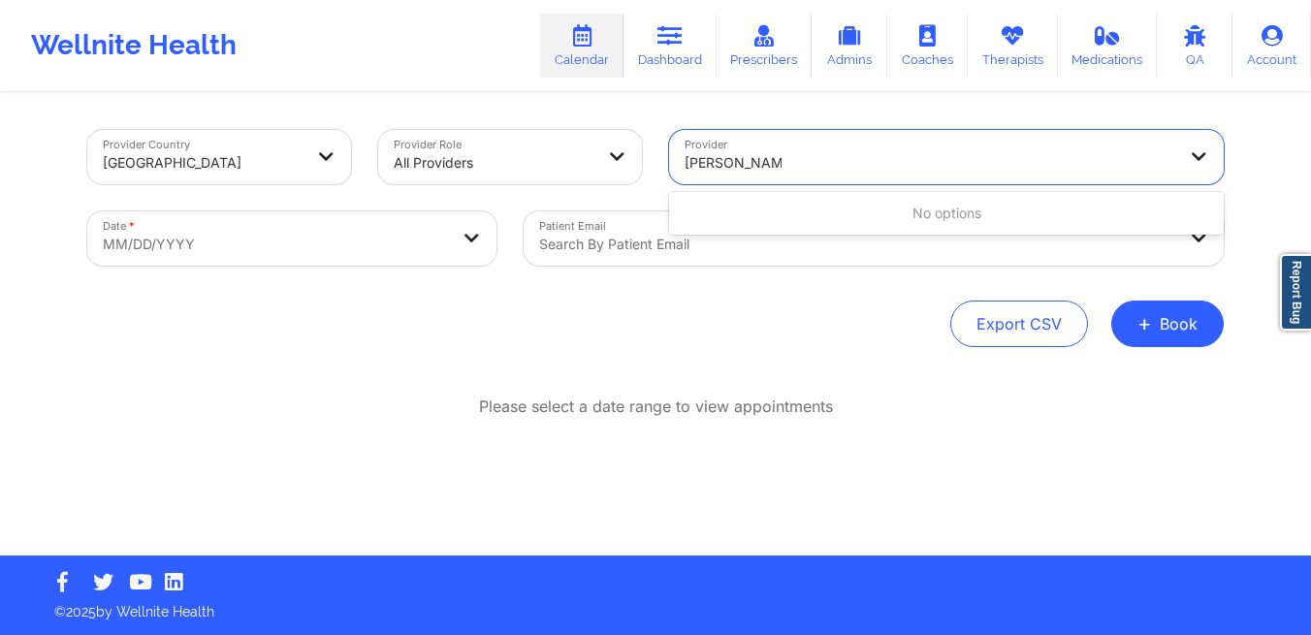
type input "[PERSON_NAME]"
click at [676, 240] on div at bounding box center [857, 244] width 636 height 23
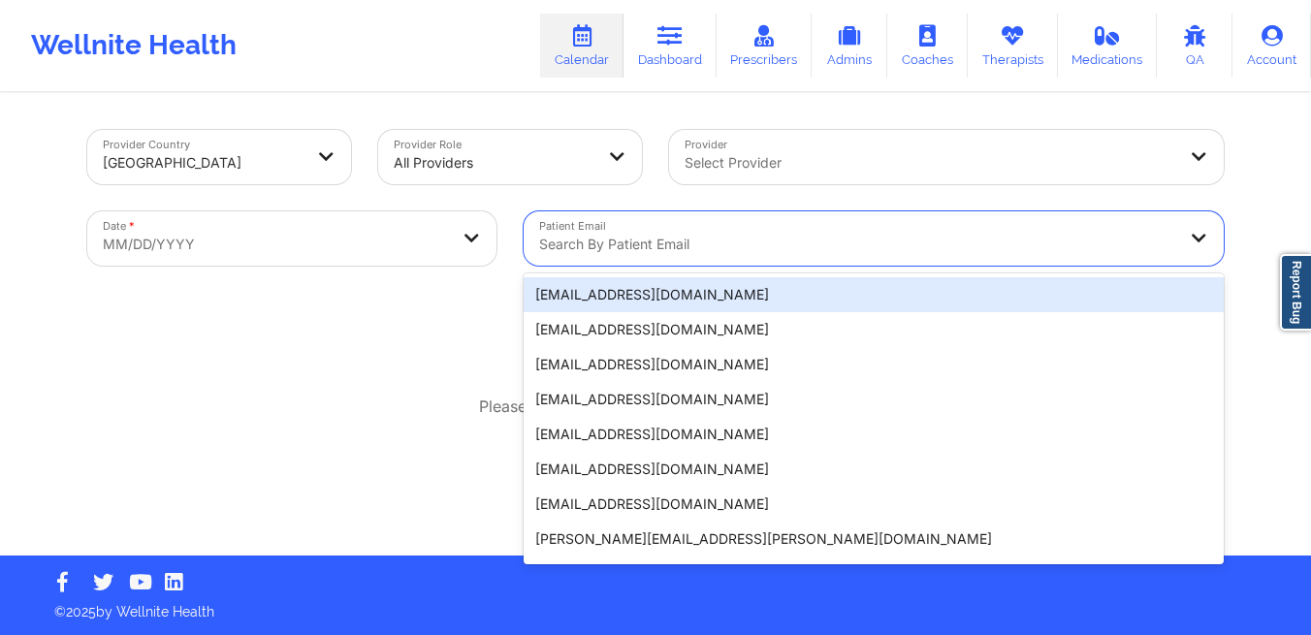
paste input "[EMAIL_ADDRESS][DOMAIN_NAME]"
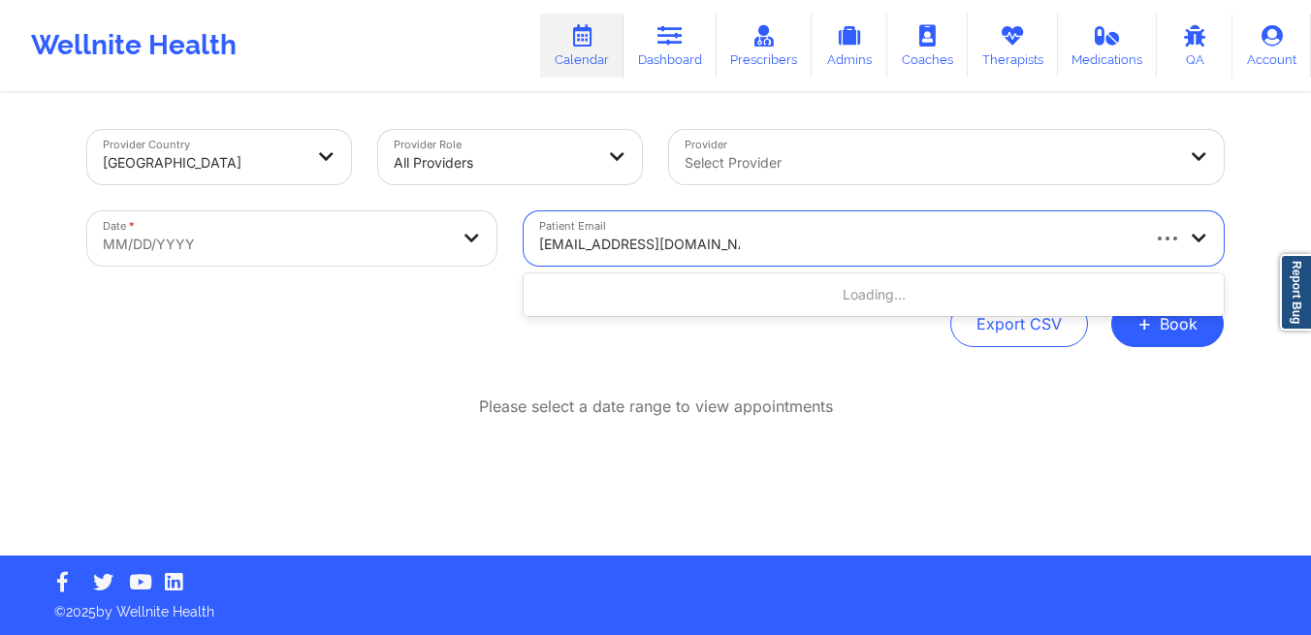
type input "[EMAIL_ADDRESS][DOMAIN_NAME]"
click at [454, 246] on body "Wellnite Health Calendar Dashboard Prescribers Admins Coaches Therapists Medica…" at bounding box center [655, 317] width 1311 height 635
select select "2025-8"
select select "2025-9"
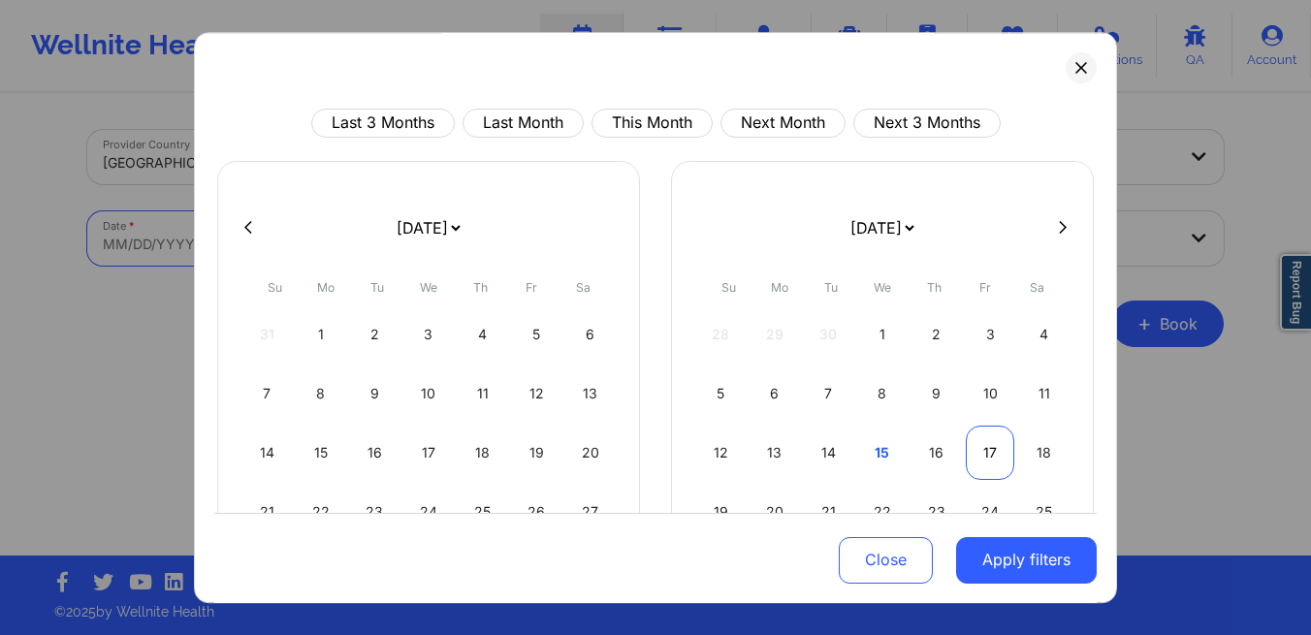
click at [978, 451] on div "17" at bounding box center [990, 453] width 49 height 54
select select "2025-9"
select select "2025-10"
click at [978, 451] on div "14" at bounding box center [990, 453] width 49 height 54
select select "2025-9"
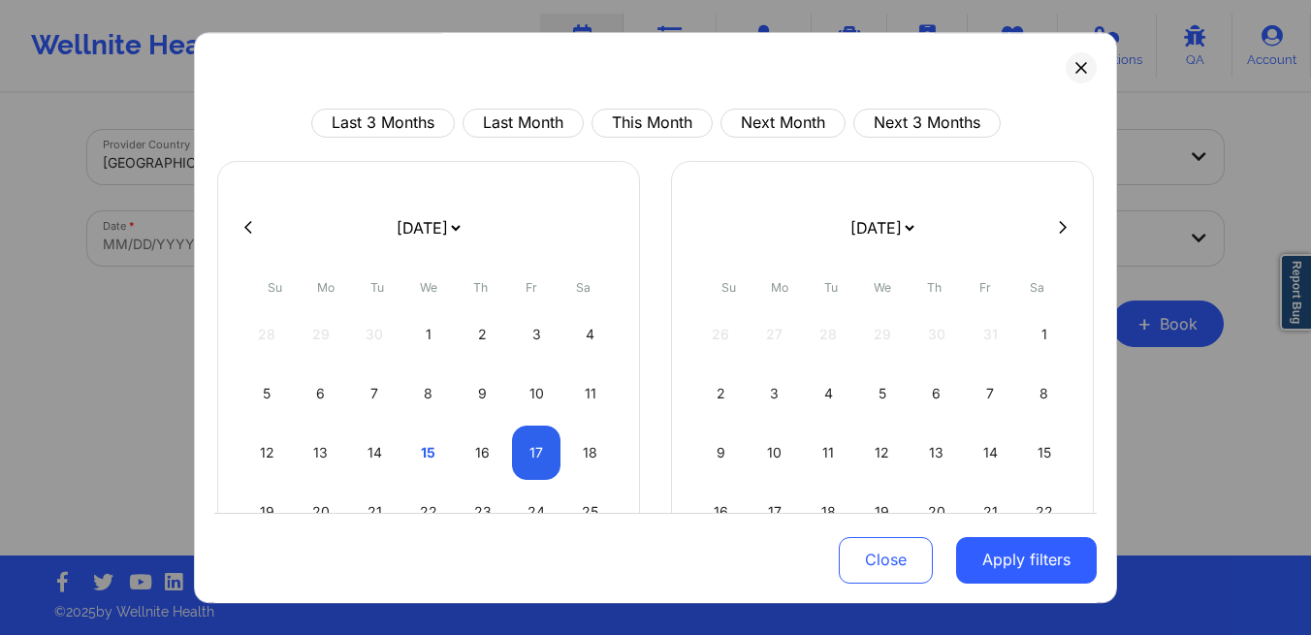
select select "2025-10"
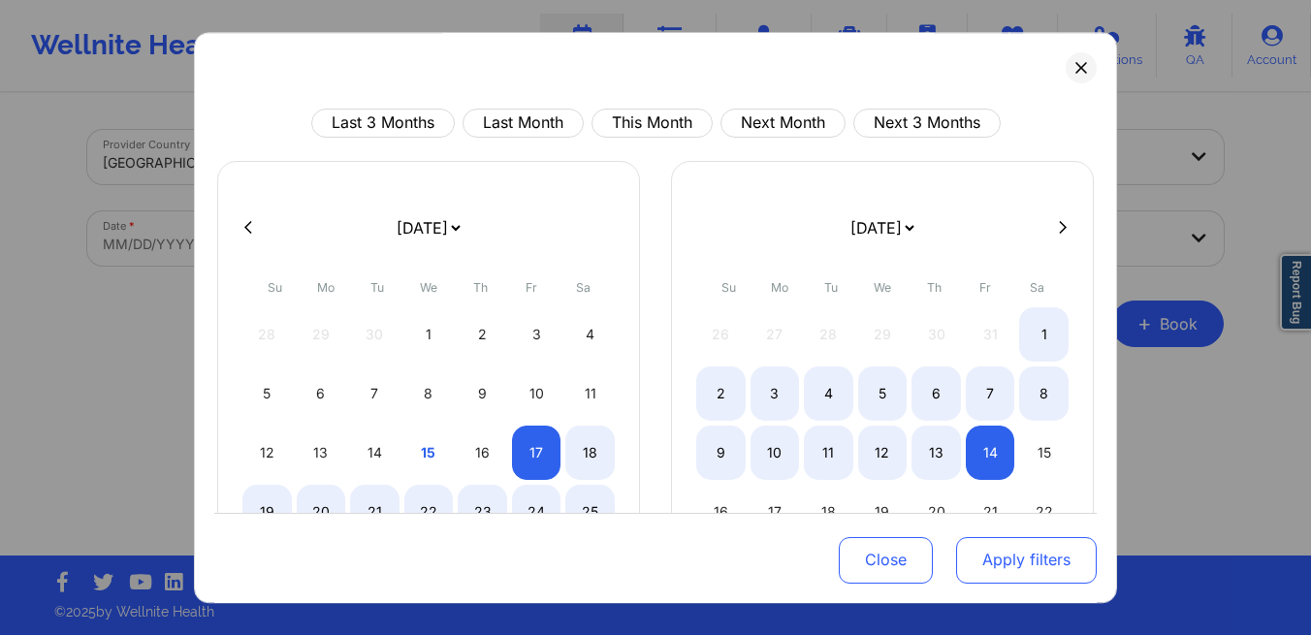
click at [998, 563] on button "Apply filters" at bounding box center [1026, 559] width 141 height 47
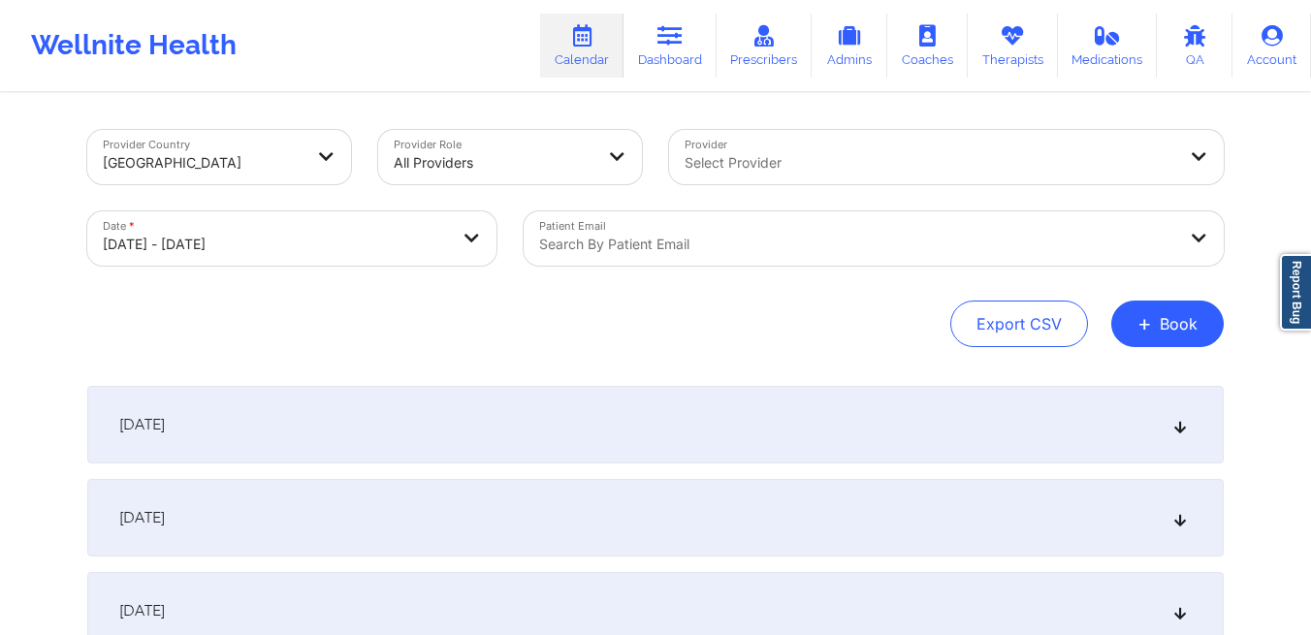
click at [565, 433] on div "[DATE]" at bounding box center [655, 425] width 1137 height 78
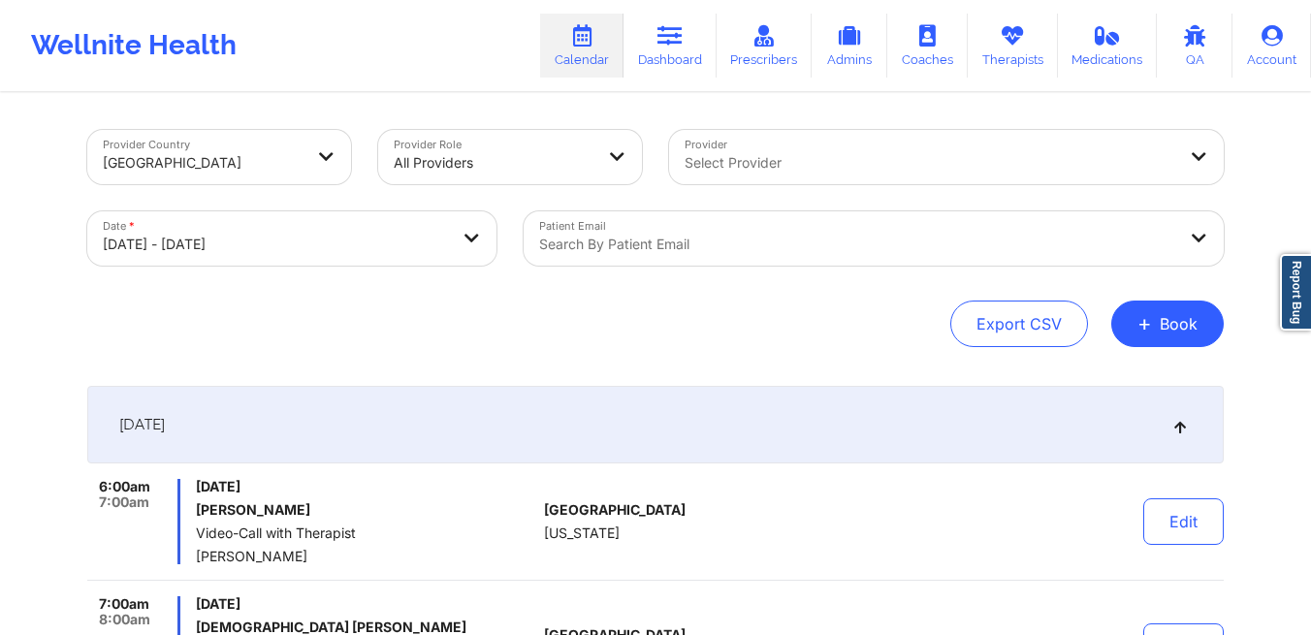
click at [692, 240] on div at bounding box center [857, 244] width 636 height 23
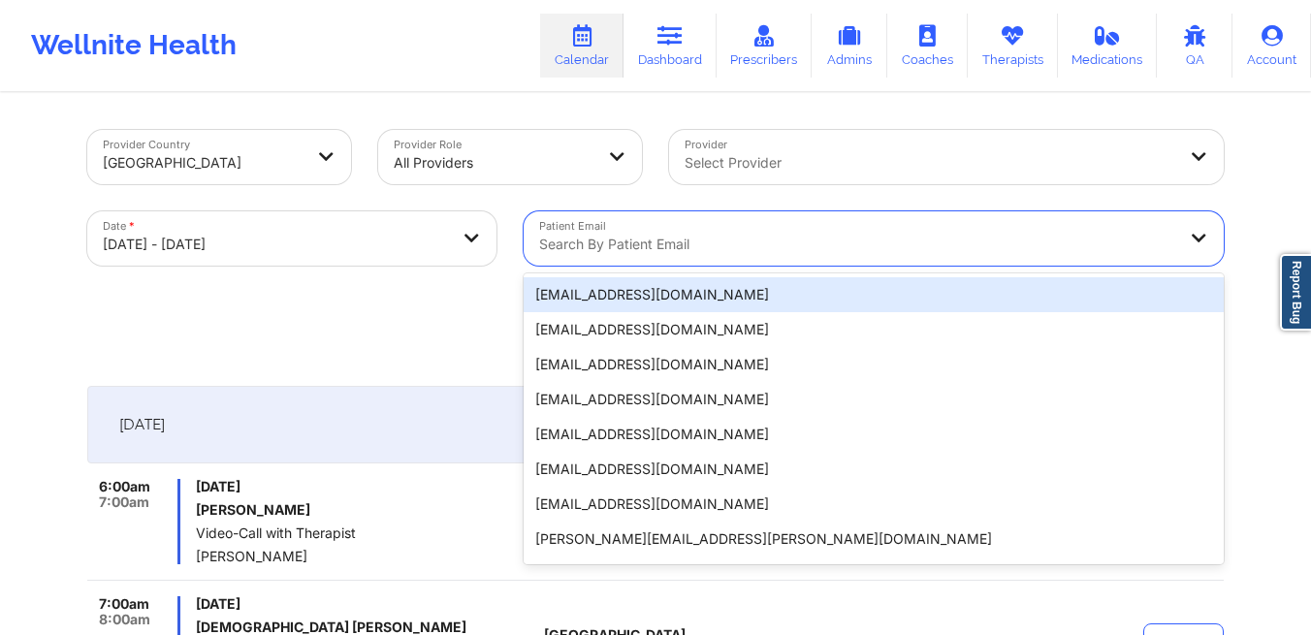
paste input "[EMAIL_ADDRESS][DOMAIN_NAME]"
type input "[EMAIL_ADDRESS][DOMAIN_NAME]"
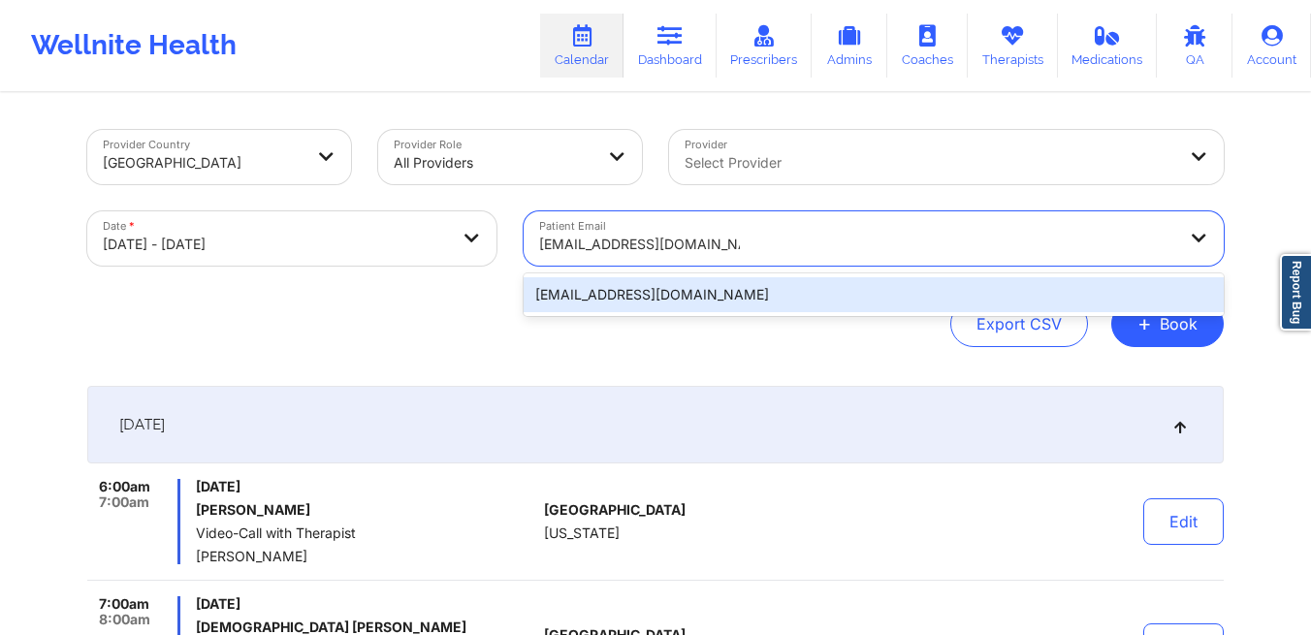
click at [548, 299] on div "[EMAIL_ADDRESS][DOMAIN_NAME]" at bounding box center [874, 294] width 700 height 35
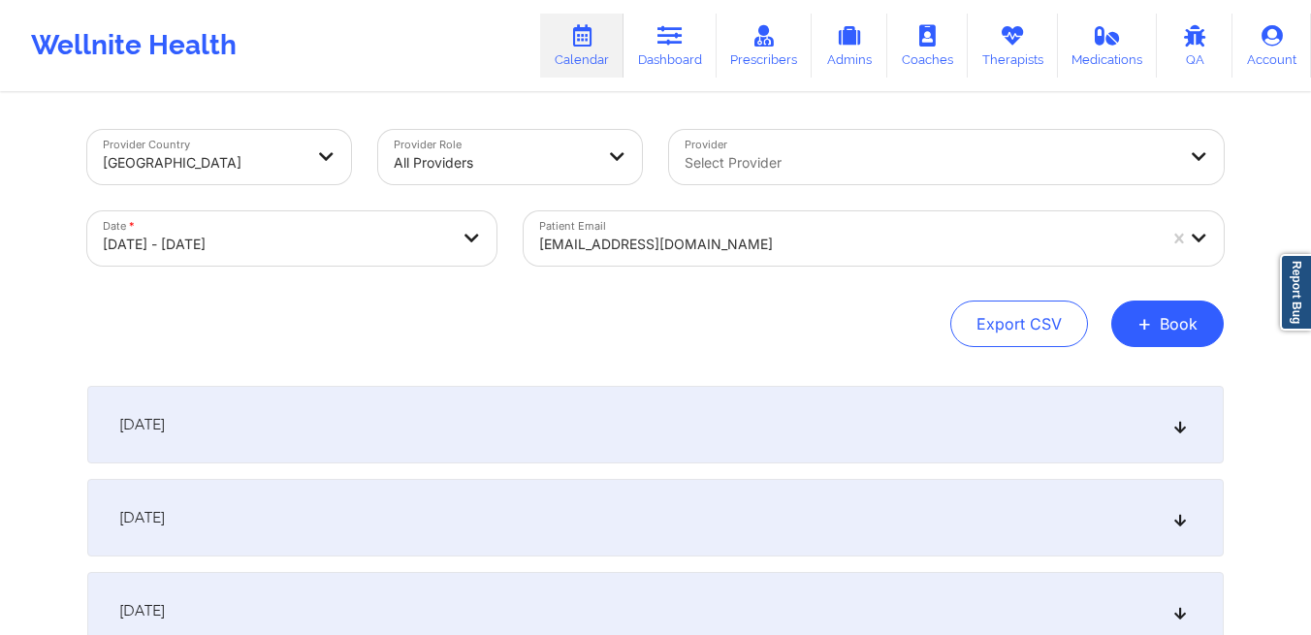
click at [610, 407] on div "[DATE]" at bounding box center [655, 425] width 1137 height 78
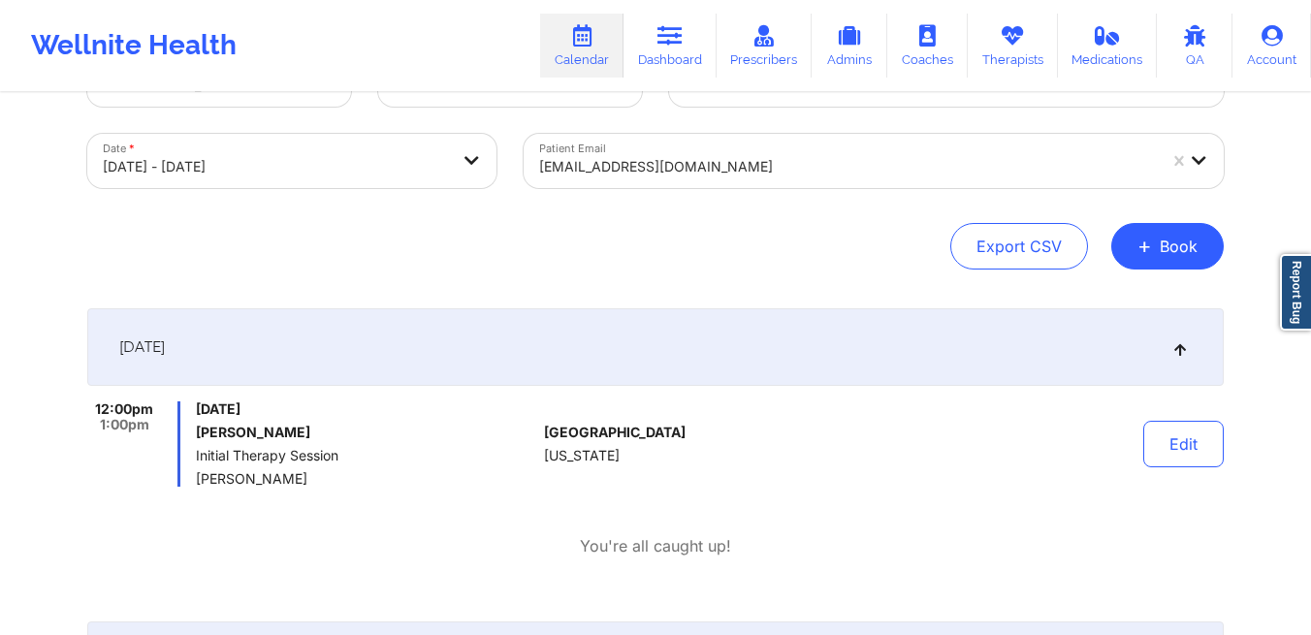
scroll to position [88, 0]
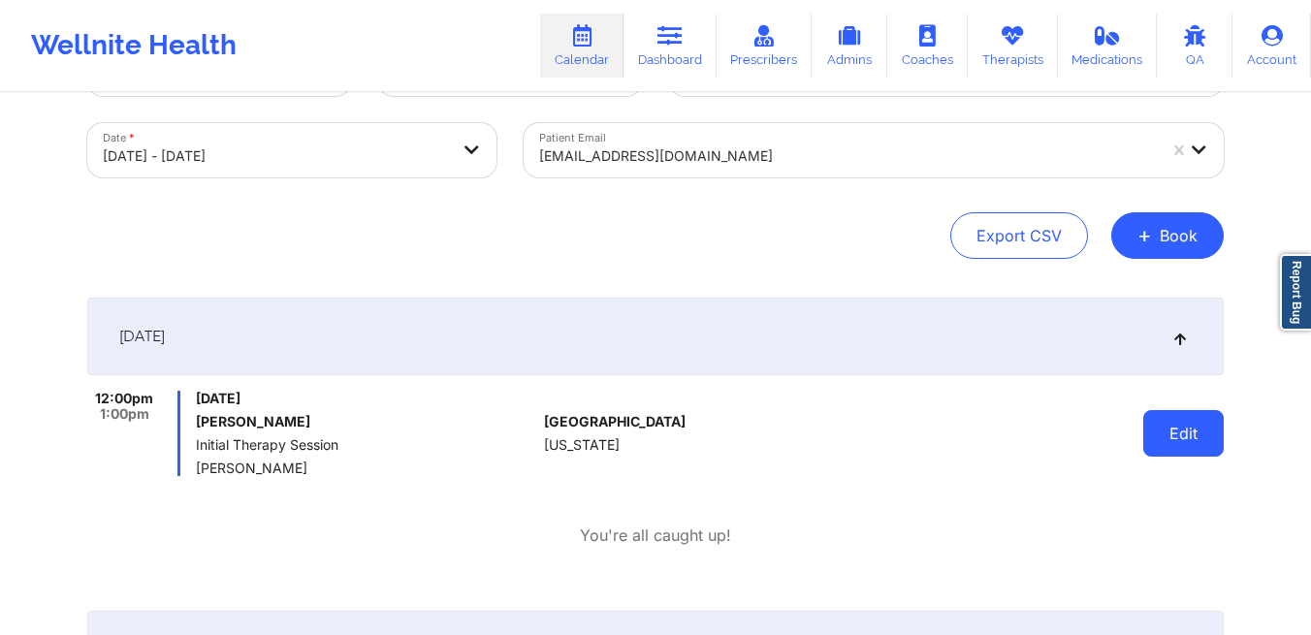
click at [1159, 441] on button "Edit" at bounding box center [1183, 433] width 80 height 47
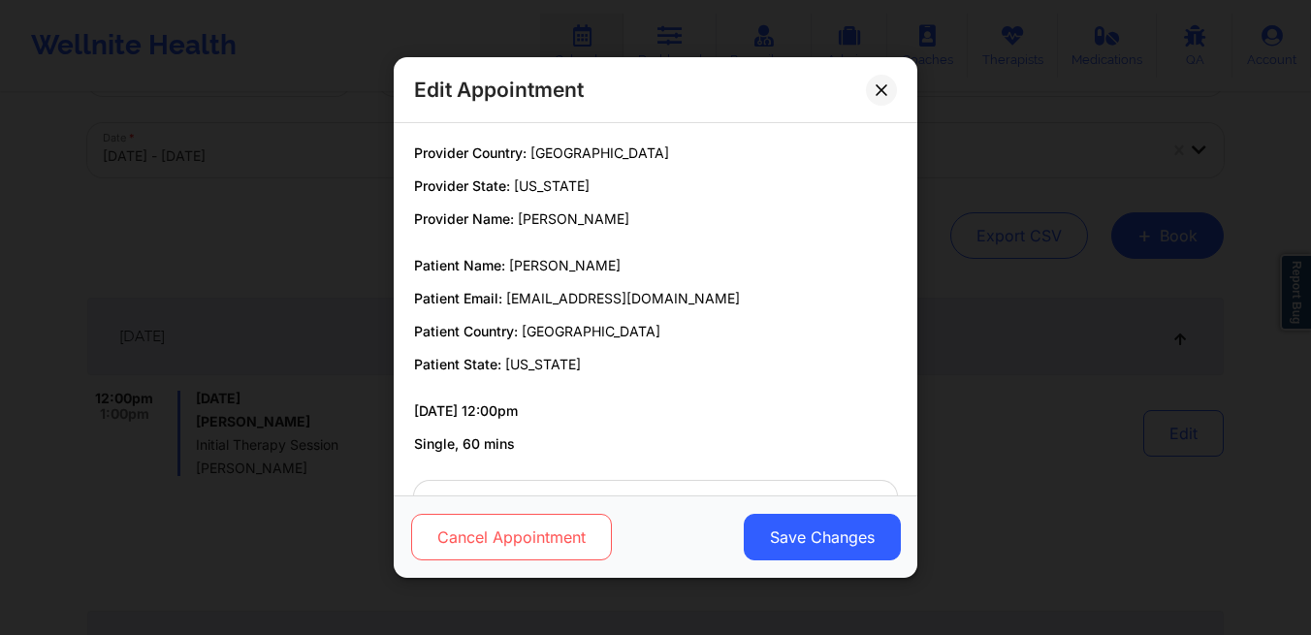
click at [534, 535] on button "Cancel Appointment" at bounding box center [511, 537] width 201 height 47
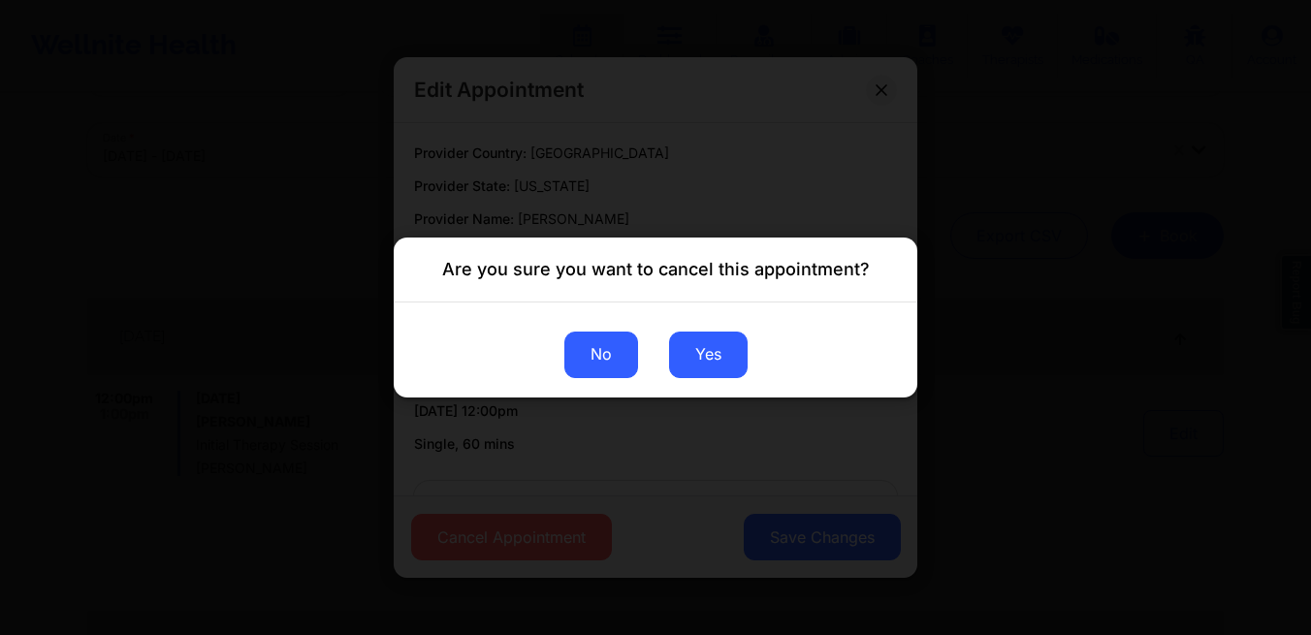
click at [572, 359] on button "No" at bounding box center [601, 355] width 74 height 47
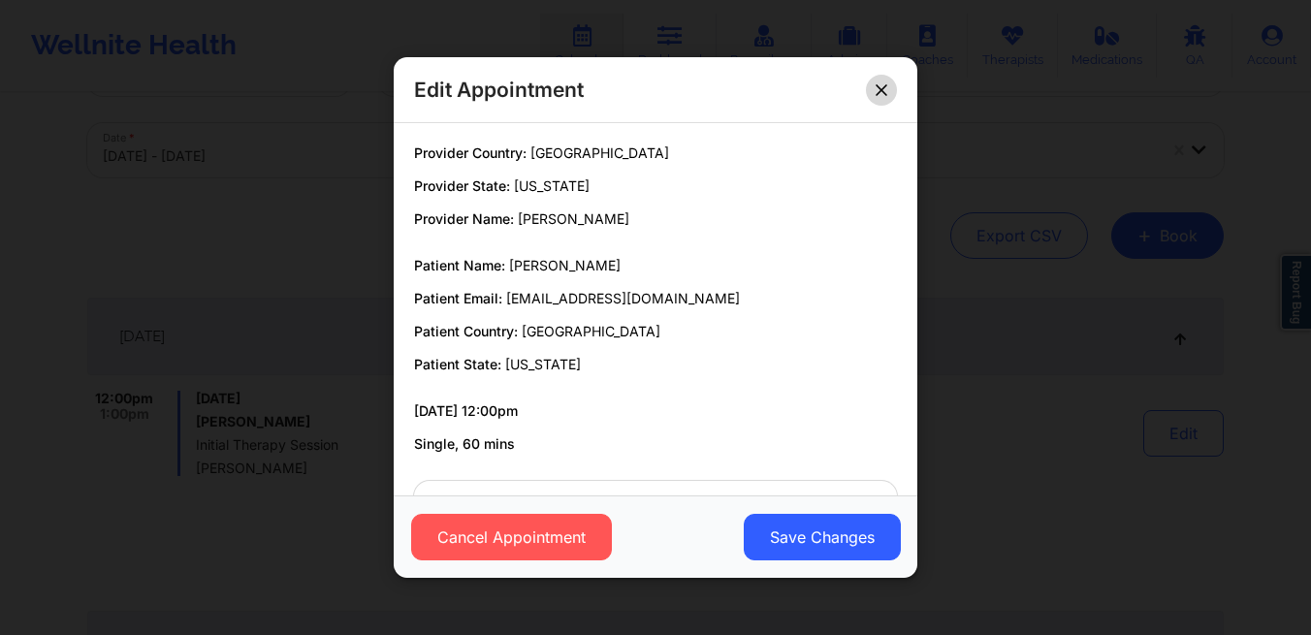
click at [881, 94] on icon at bounding box center [882, 90] width 12 height 12
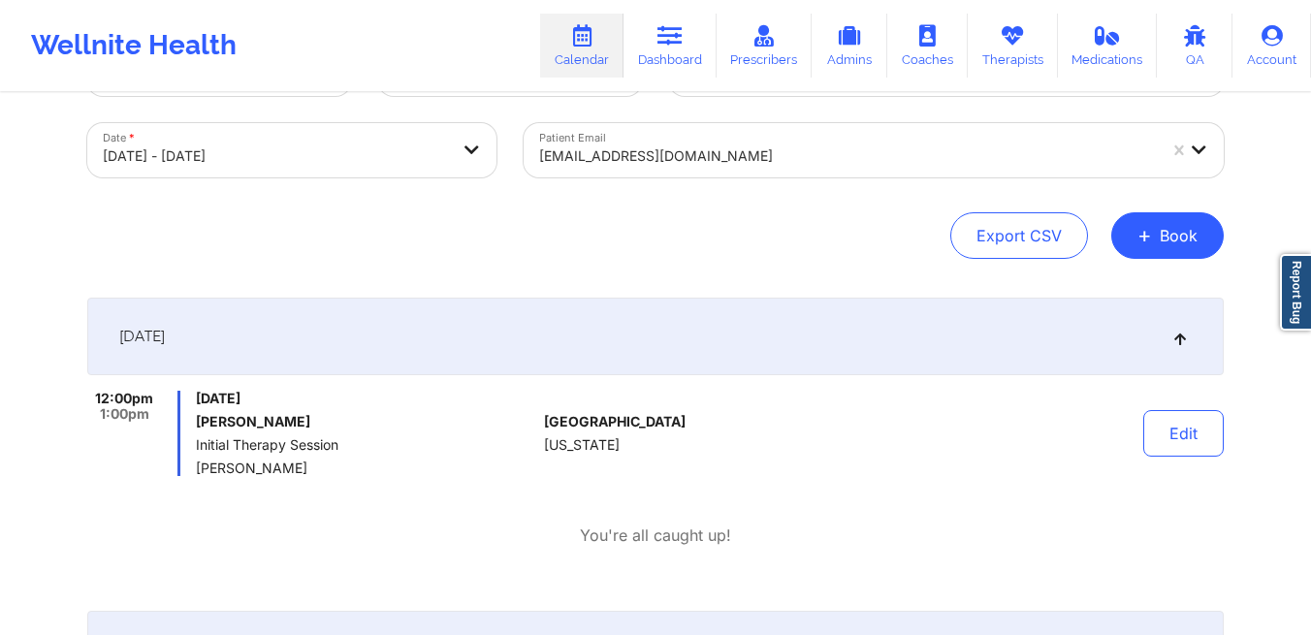
scroll to position [0, 0]
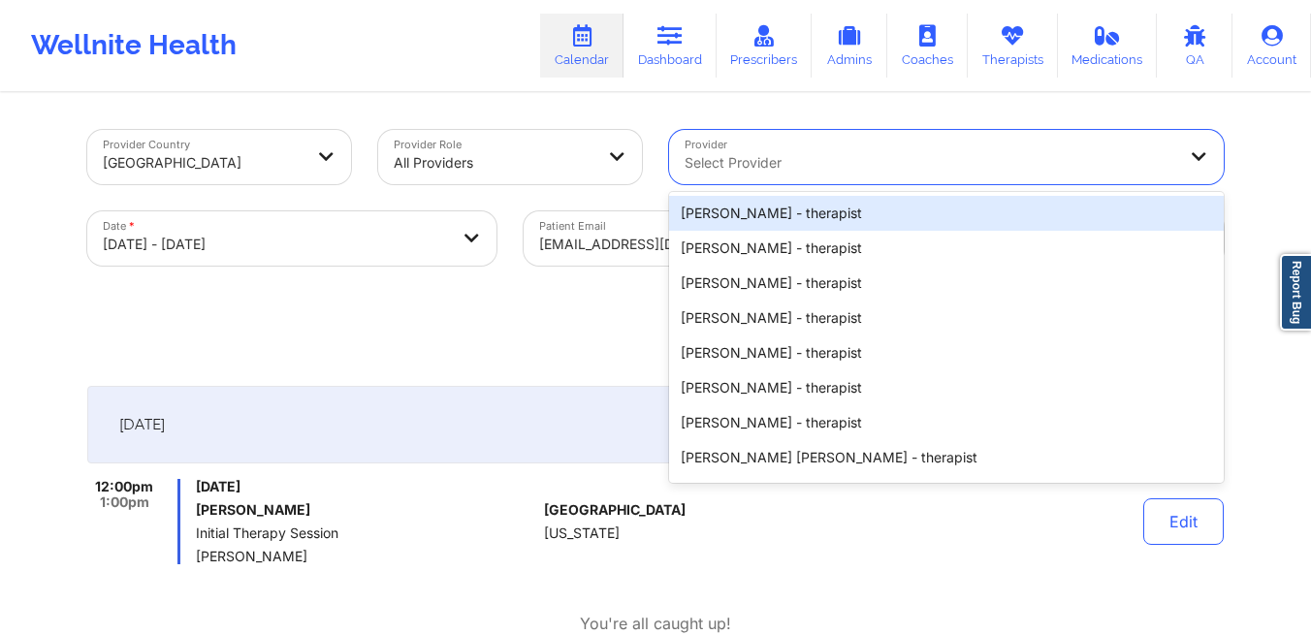
click at [885, 154] on div at bounding box center [930, 162] width 491 height 23
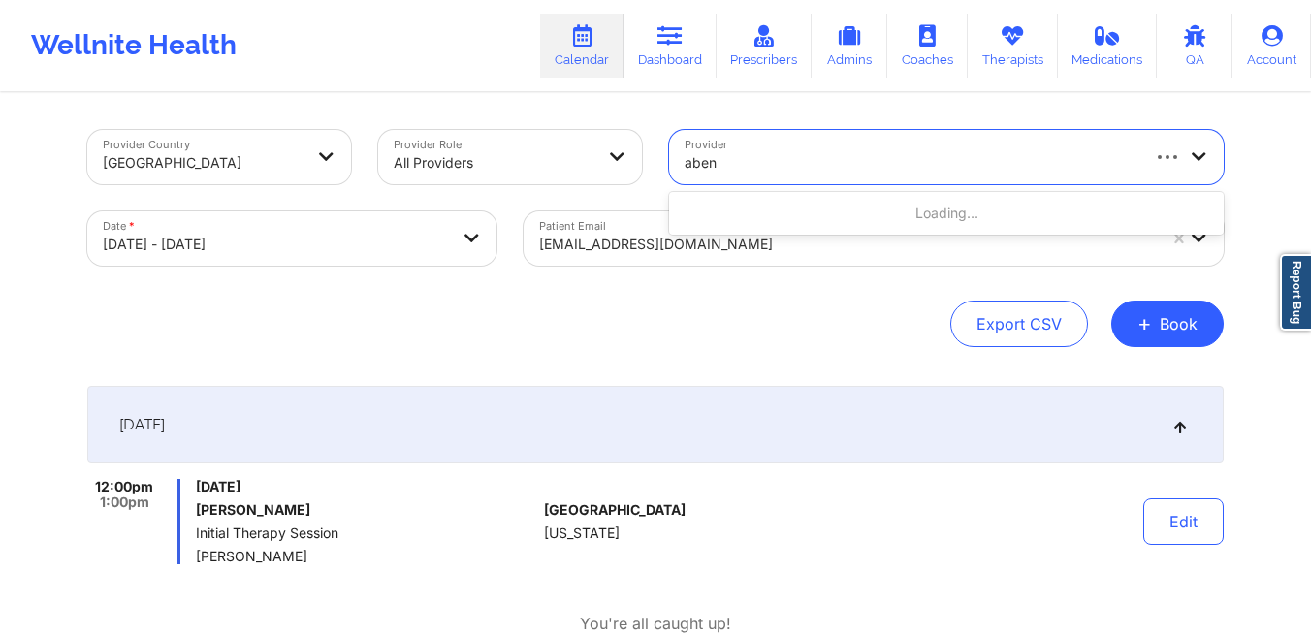
type input "abena"
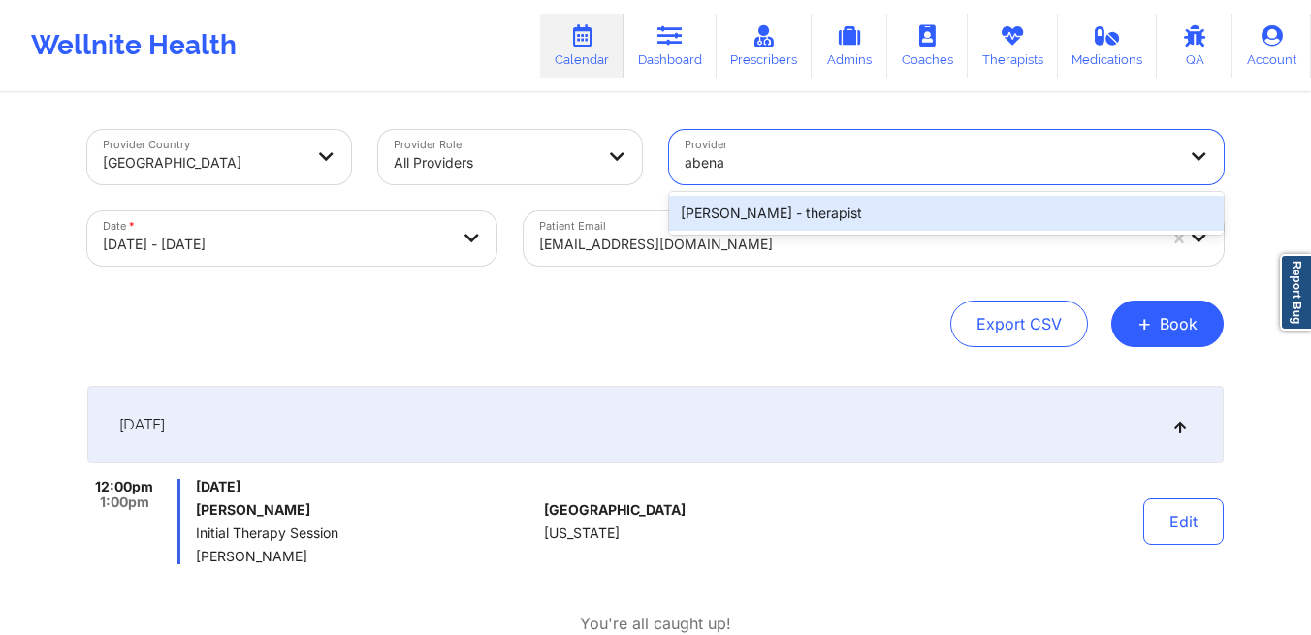
click at [777, 212] on div "[PERSON_NAME] - therapist" at bounding box center [946, 213] width 555 height 35
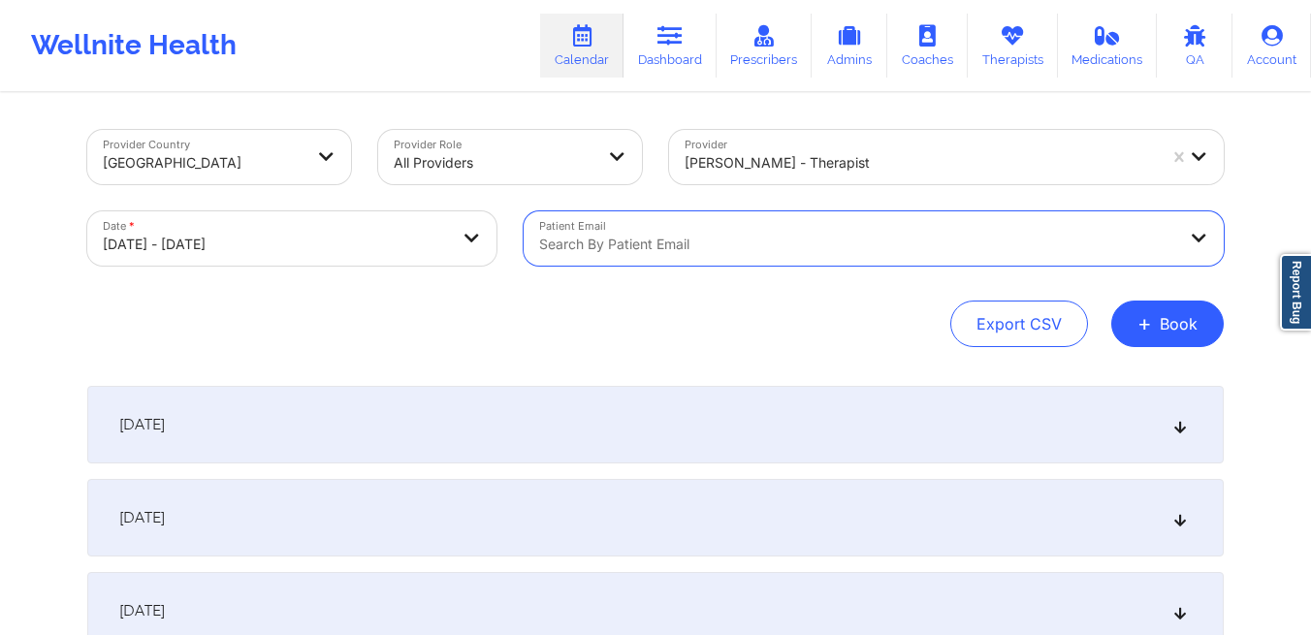
click at [1176, 237] on div "Search by patient email" at bounding box center [851, 238] width 654 height 54
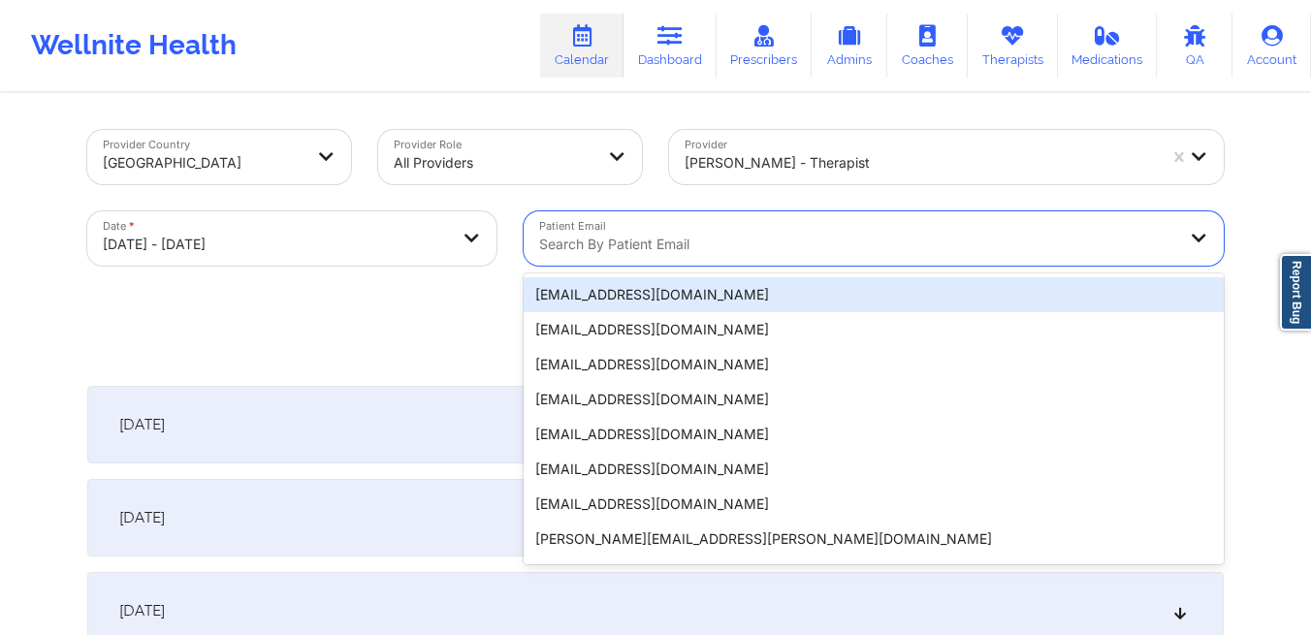
select select "2025-9"
select select "2025-10"
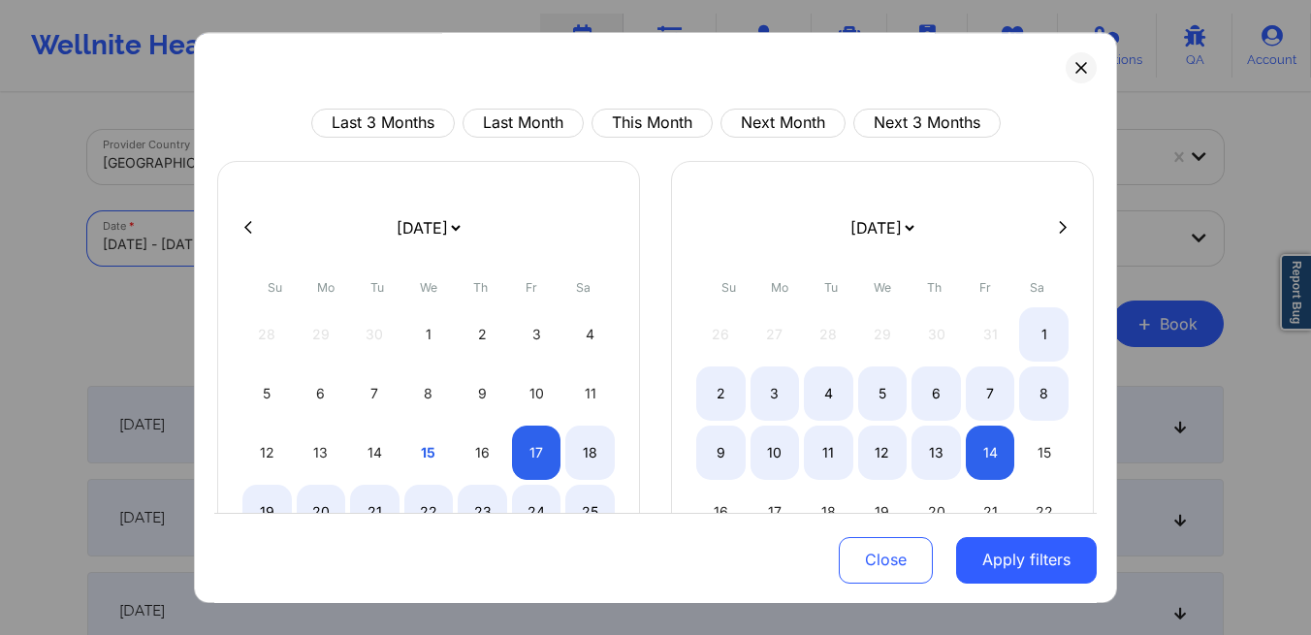
click at [464, 241] on select "[DATE] [DATE] [DATE] [DATE] [DATE] [DATE] [DATE] [DATE] [DATE] [DATE] [DATE] [D…" at bounding box center [428, 228] width 71 height 54
click at [393, 201] on select "[DATE] [DATE] [DATE] [DATE] [DATE] [DATE] [DATE] [DATE] [DATE] [DATE] [DATE] [D…" at bounding box center [428, 228] width 71 height 54
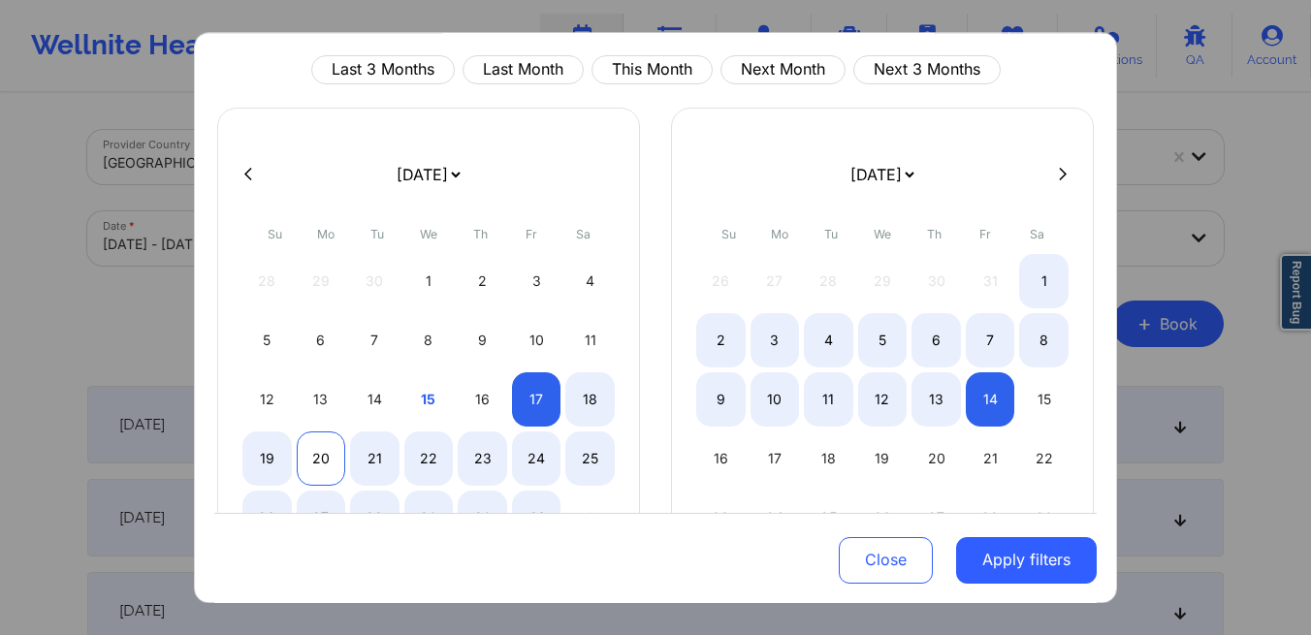
scroll to position [52, 0]
click at [256, 466] on div "19" at bounding box center [266, 460] width 49 height 54
select select "2025-9"
select select "2025-10"
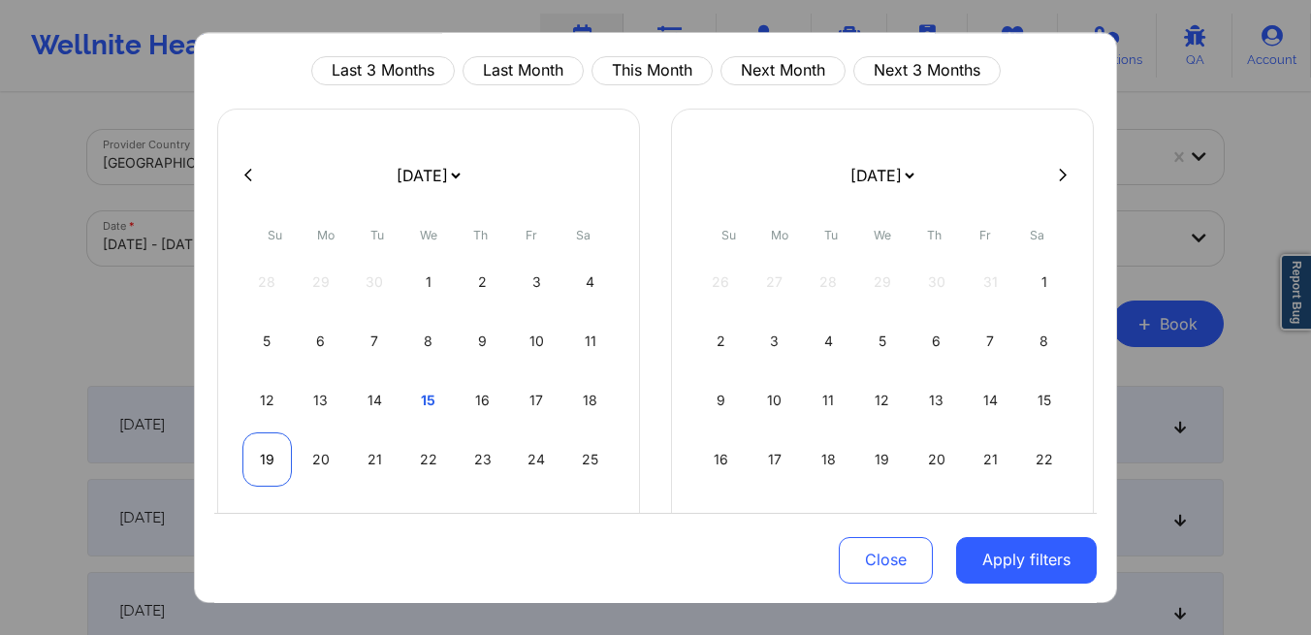
click at [256, 466] on div "19" at bounding box center [266, 460] width 49 height 54
select select "2025-9"
select select "2025-10"
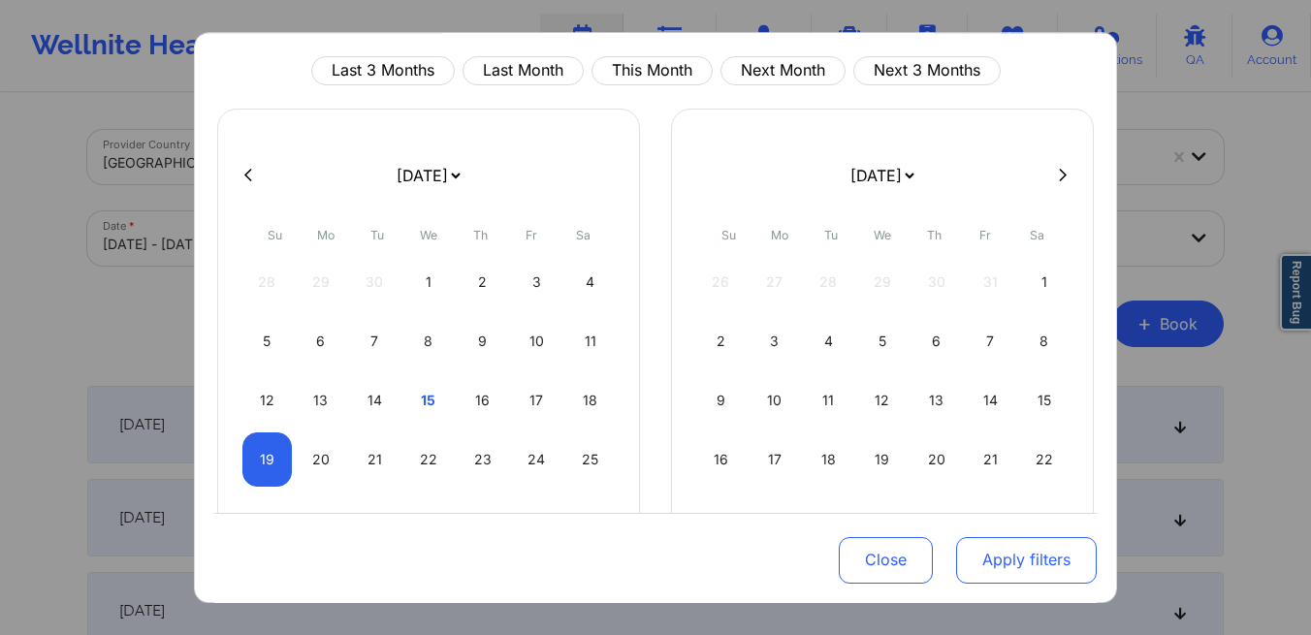
click at [993, 560] on button "Apply filters" at bounding box center [1026, 559] width 141 height 47
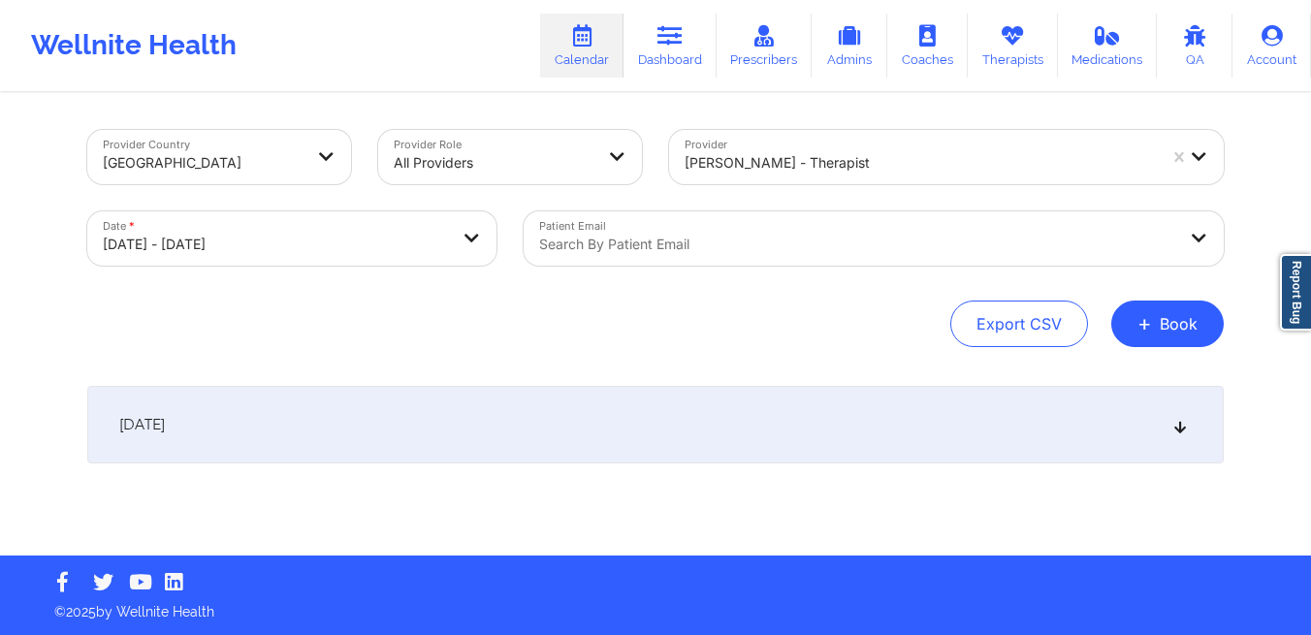
select select "2025-9"
select select "2025-10"
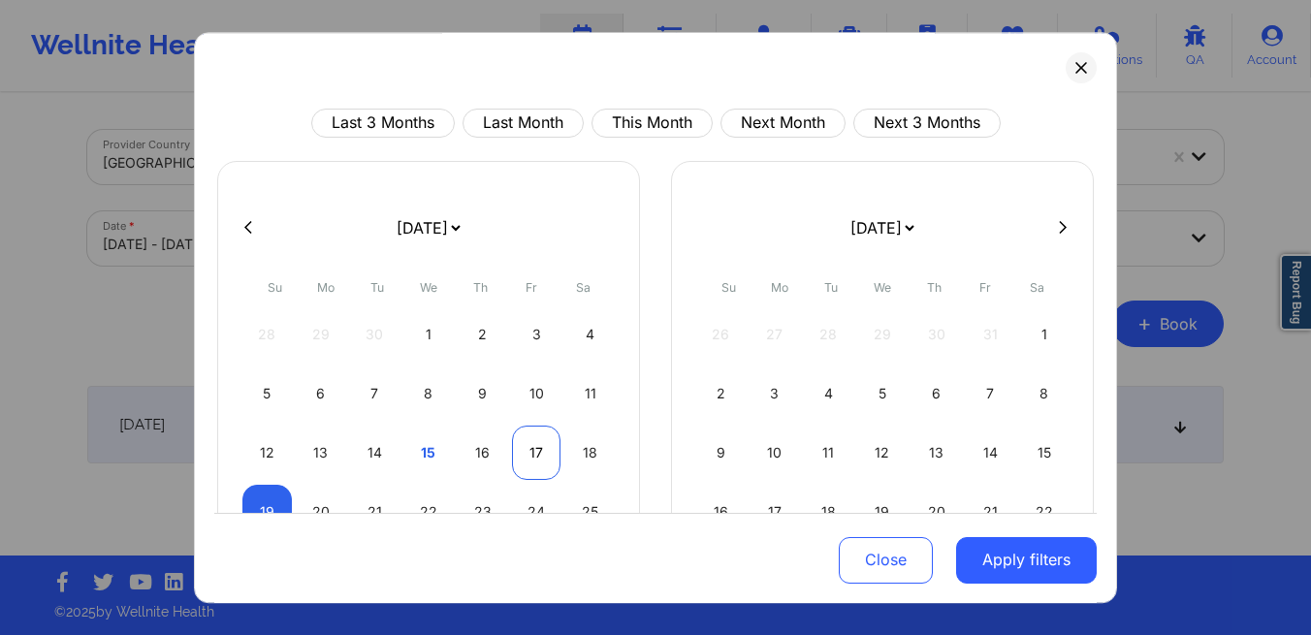
click at [531, 456] on div "17" at bounding box center [536, 453] width 49 height 54
select select "2025-9"
select select "2025-10"
select select "2025-9"
select select "2025-10"
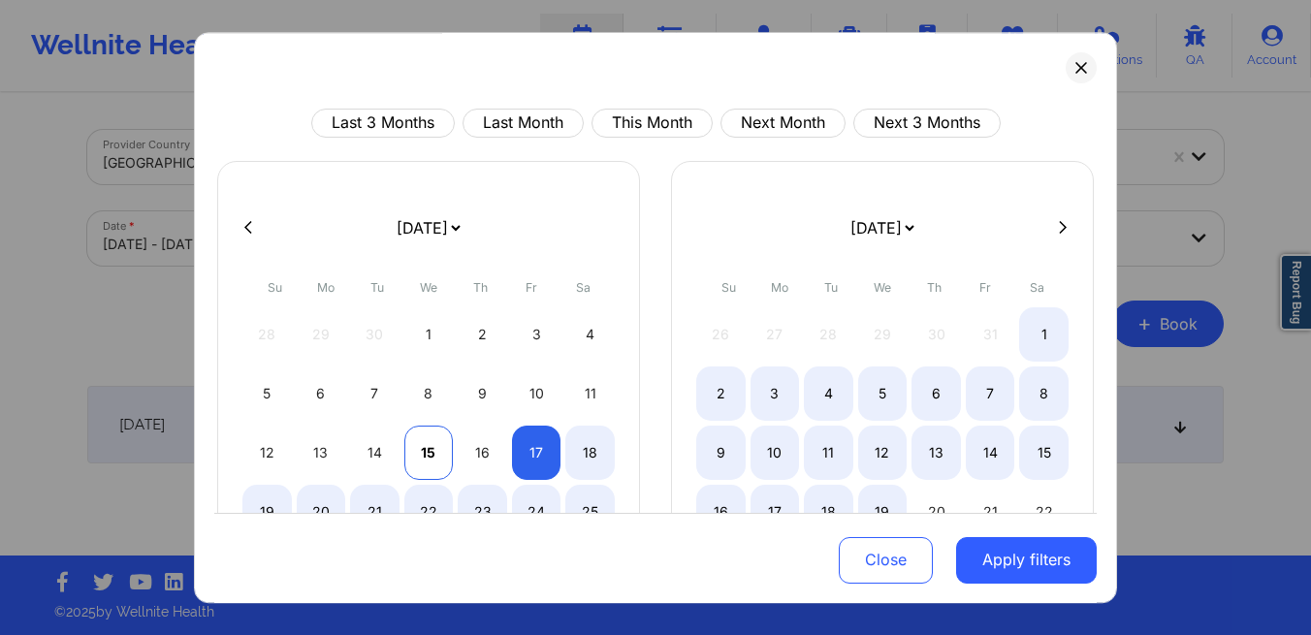
select select "2025-9"
select select "2025-10"
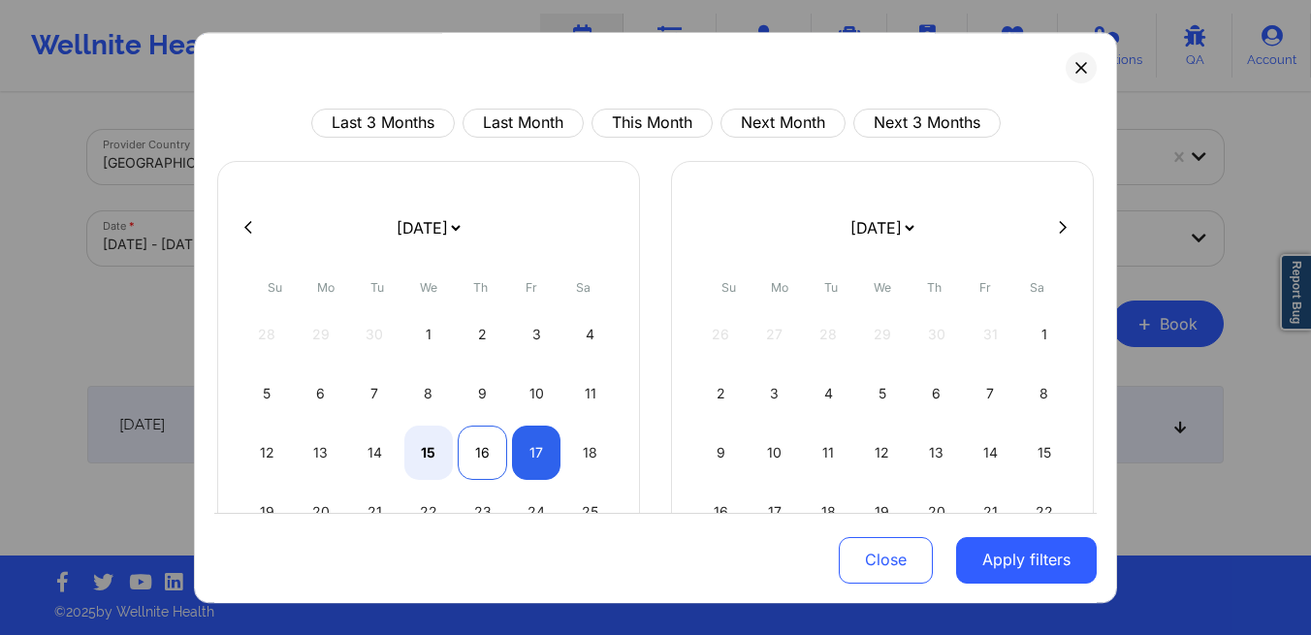
select select "2025-9"
select select "2025-10"
select select "2025-9"
select select "2025-10"
click at [527, 452] on div "17" at bounding box center [536, 453] width 49 height 54
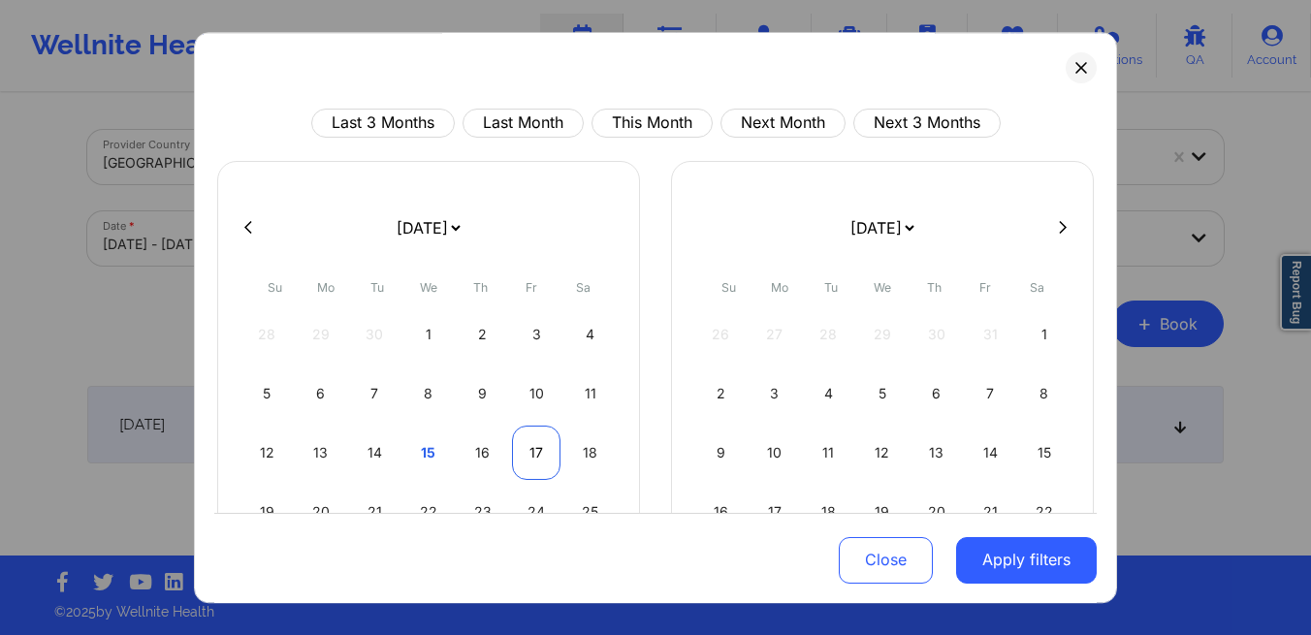
select select "2025-9"
select select "2025-10"
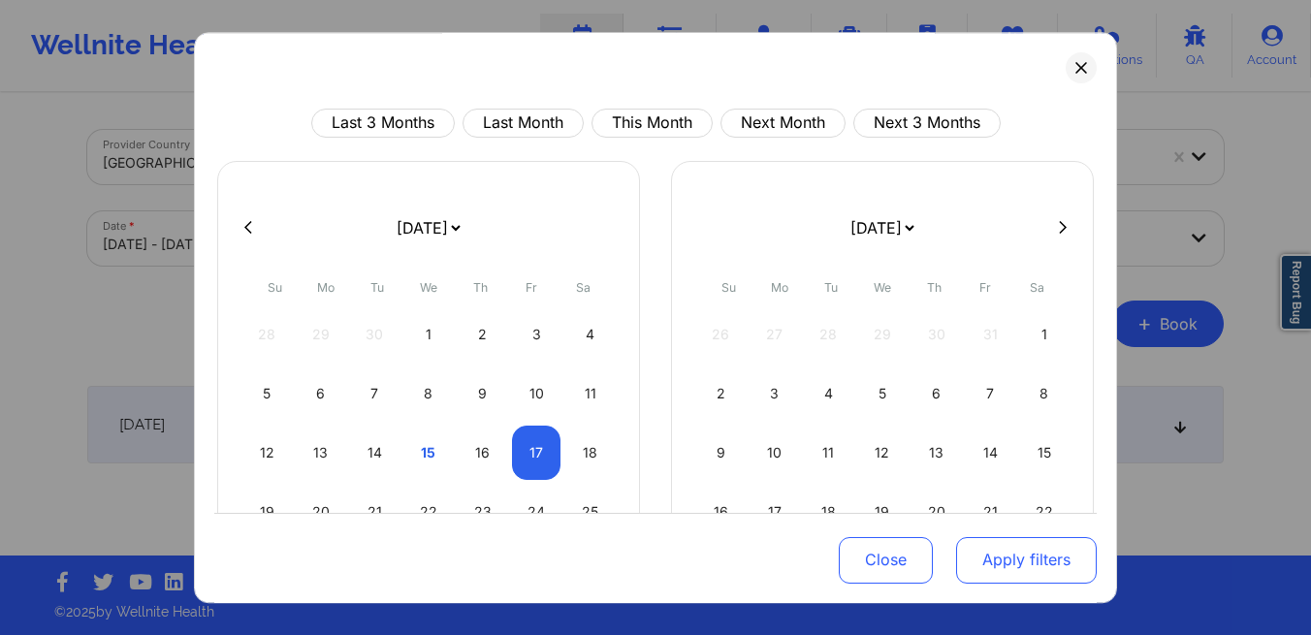
click at [981, 552] on button "Apply filters" at bounding box center [1026, 559] width 141 height 47
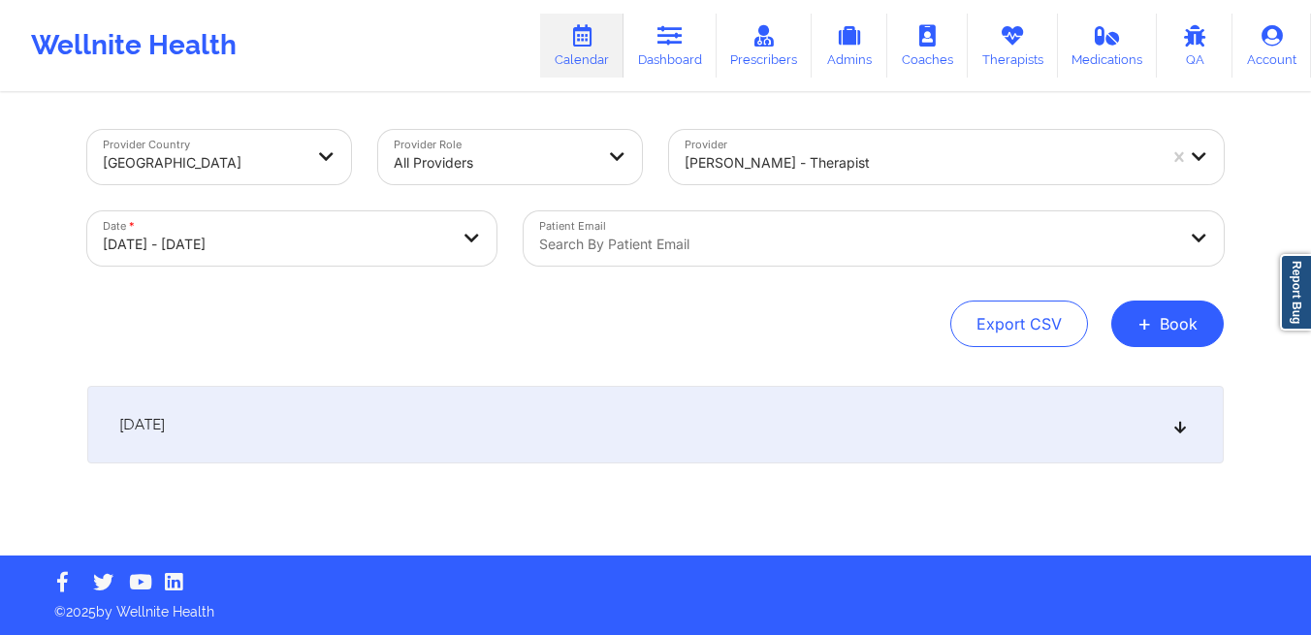
click at [782, 432] on div "[DATE]" at bounding box center [655, 425] width 1137 height 78
